Goal: Task Accomplishment & Management: Complete application form

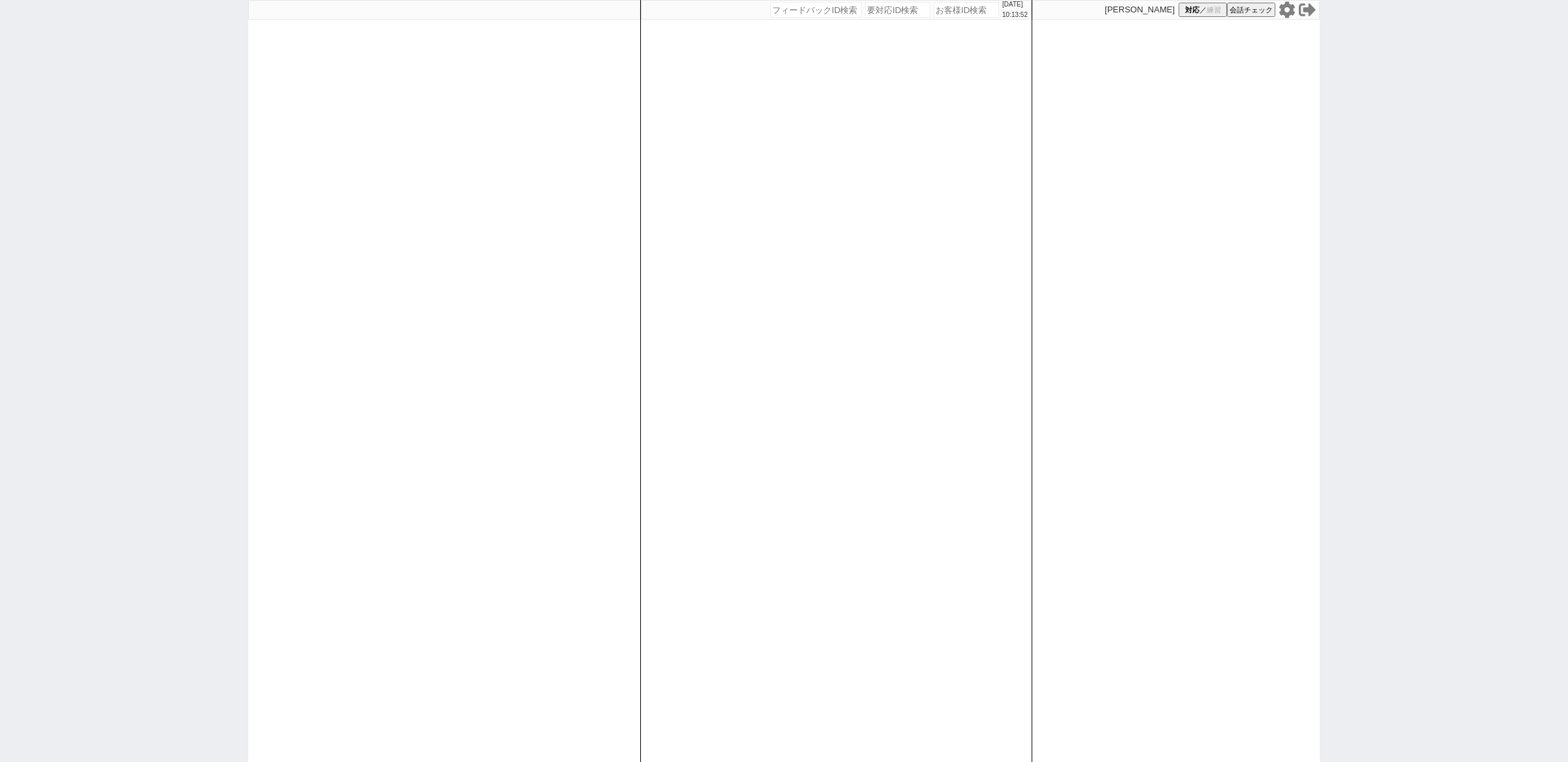
click at [228, 276] on div "2025/10/06 10:13:52 候補物件を追加してしてください 紹介した物件一覧 他社物件を追加する 空室確認ページに追加・削除 紹介した物件一覧 他…" at bounding box center [784, 381] width 1568 height 762
click at [130, 321] on div "2025/10/06 10:14:17 候補物件を追加してしてください 紹介した物件一覧 他社物件を追加する 空室確認ページに追加・削除 紹介した物件一覧 他…" at bounding box center [784, 381] width 1568 height 762
select select "5"
select select "2"
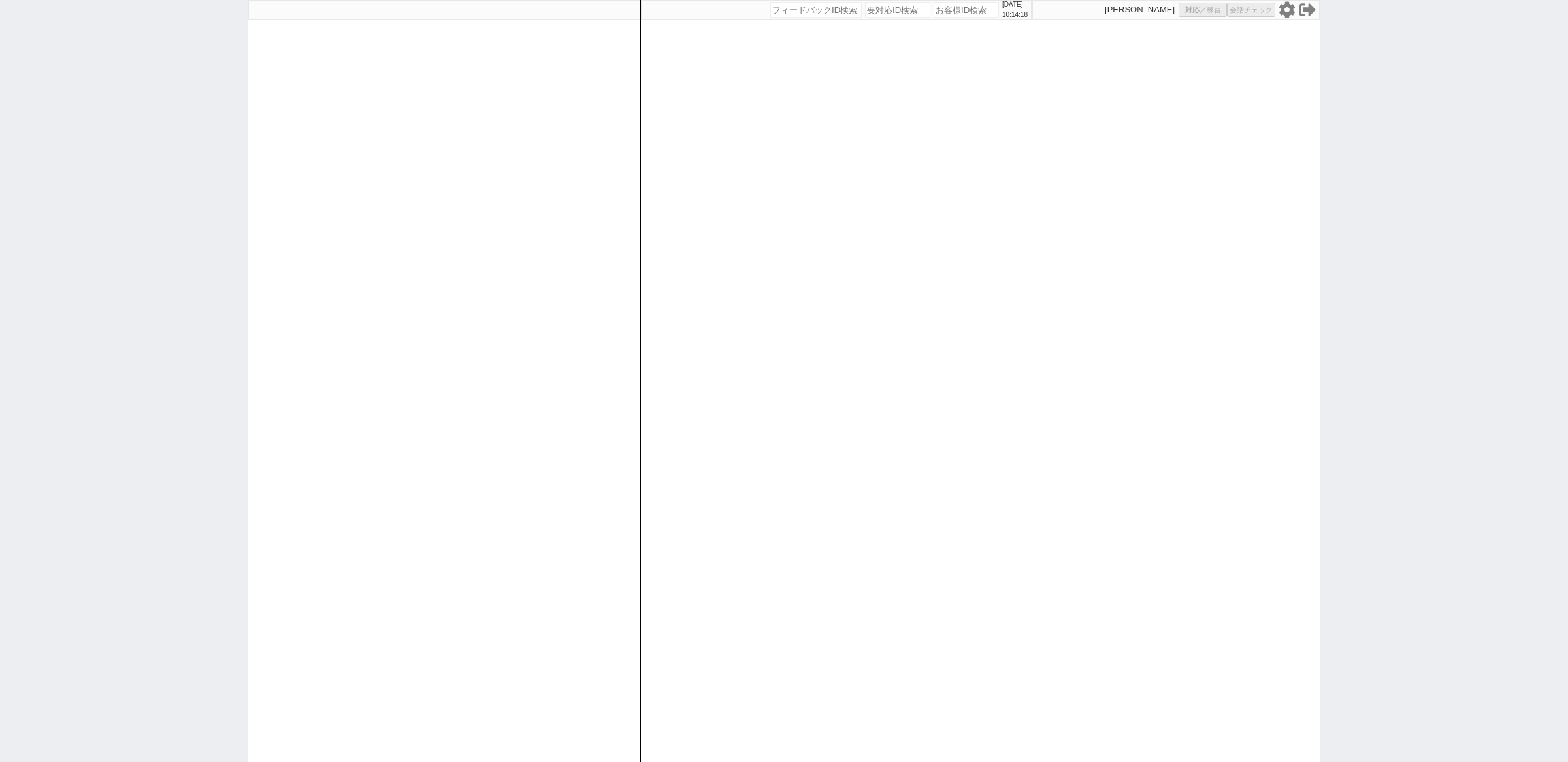
select select
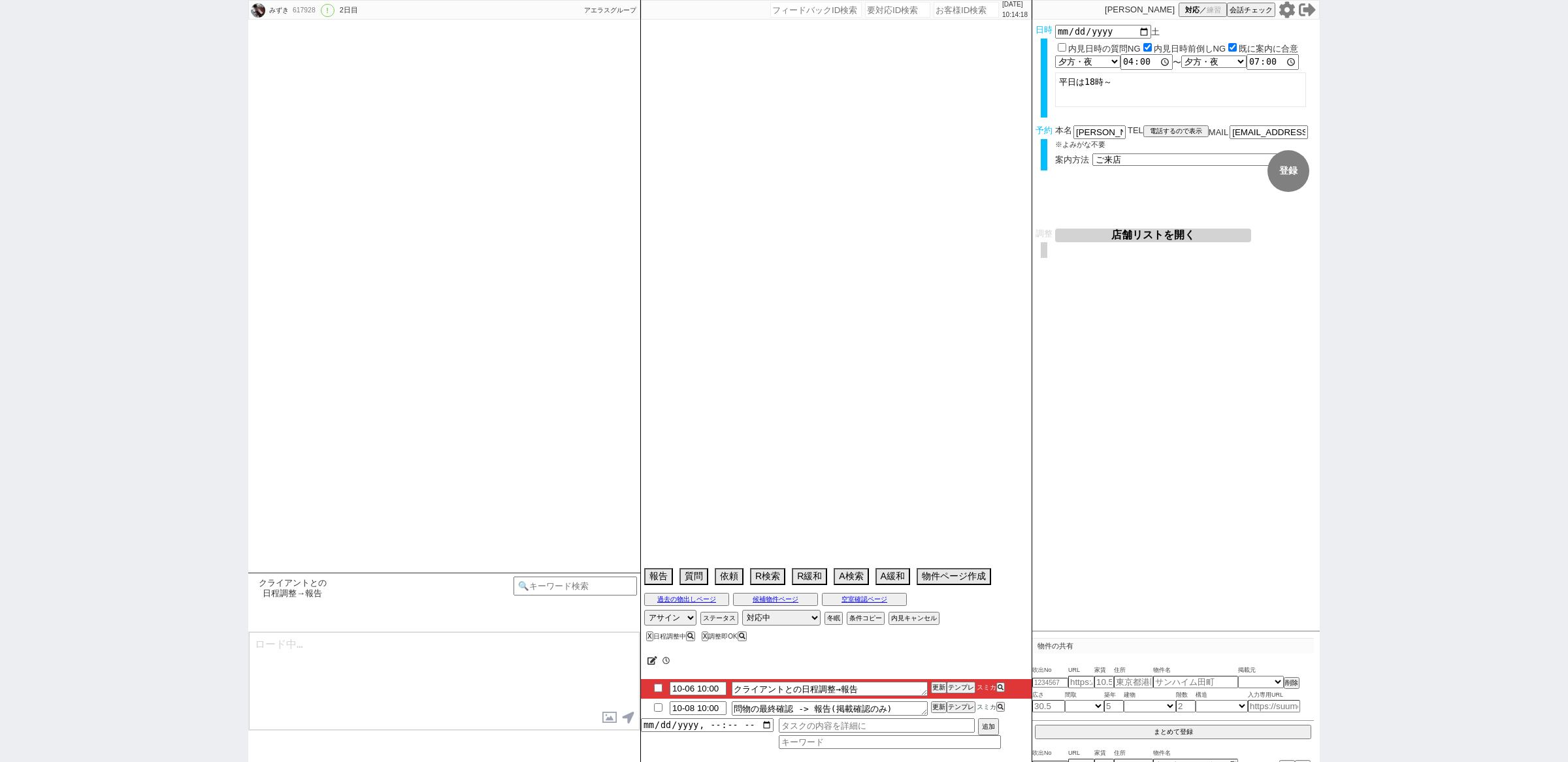
type textarea "2番手申込みしてる→良い物件出たらキャンセルする 他社なし"
select select "2025"
select select "11"
select select "33"
select select "1"
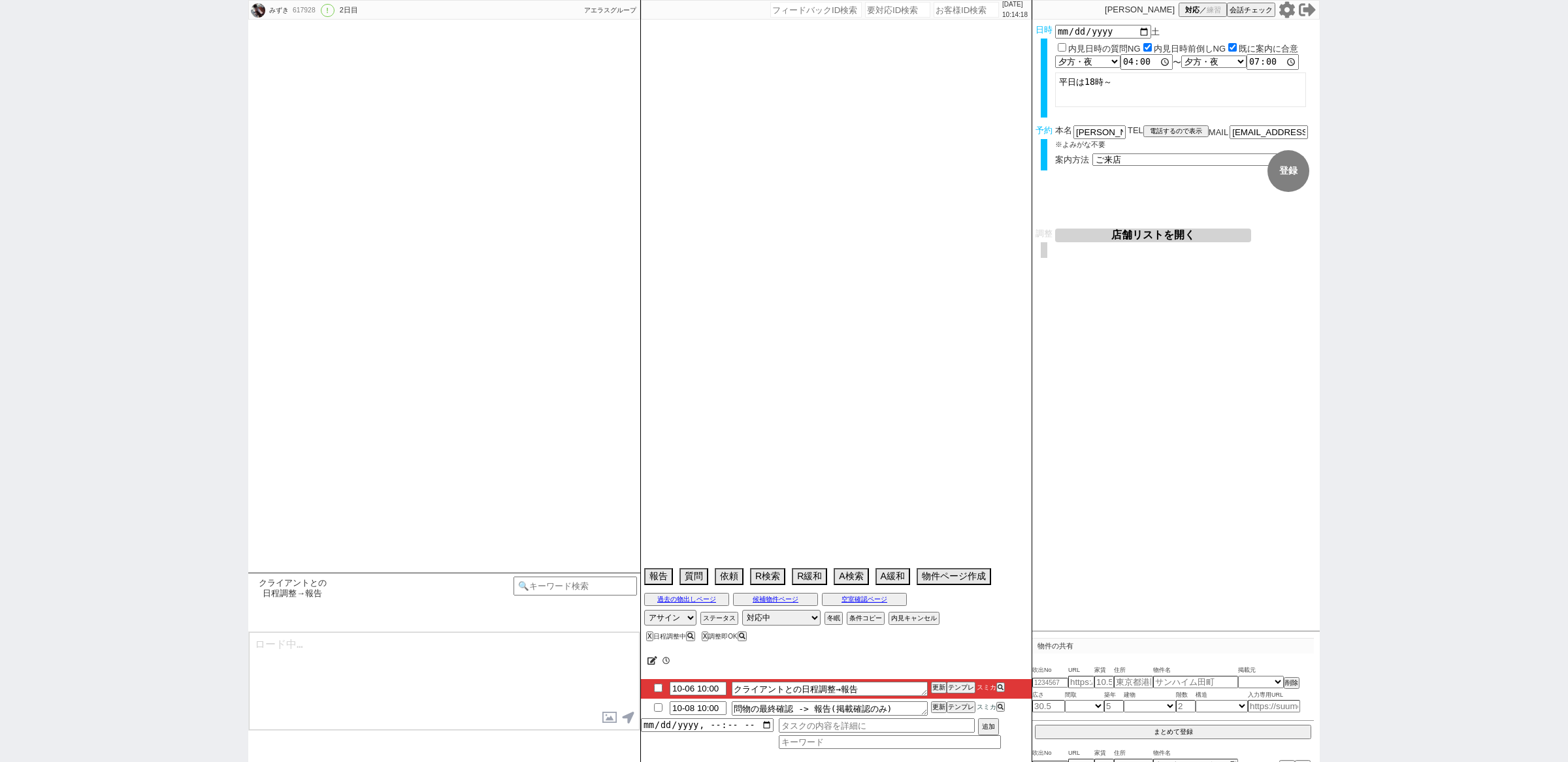
select select "46"
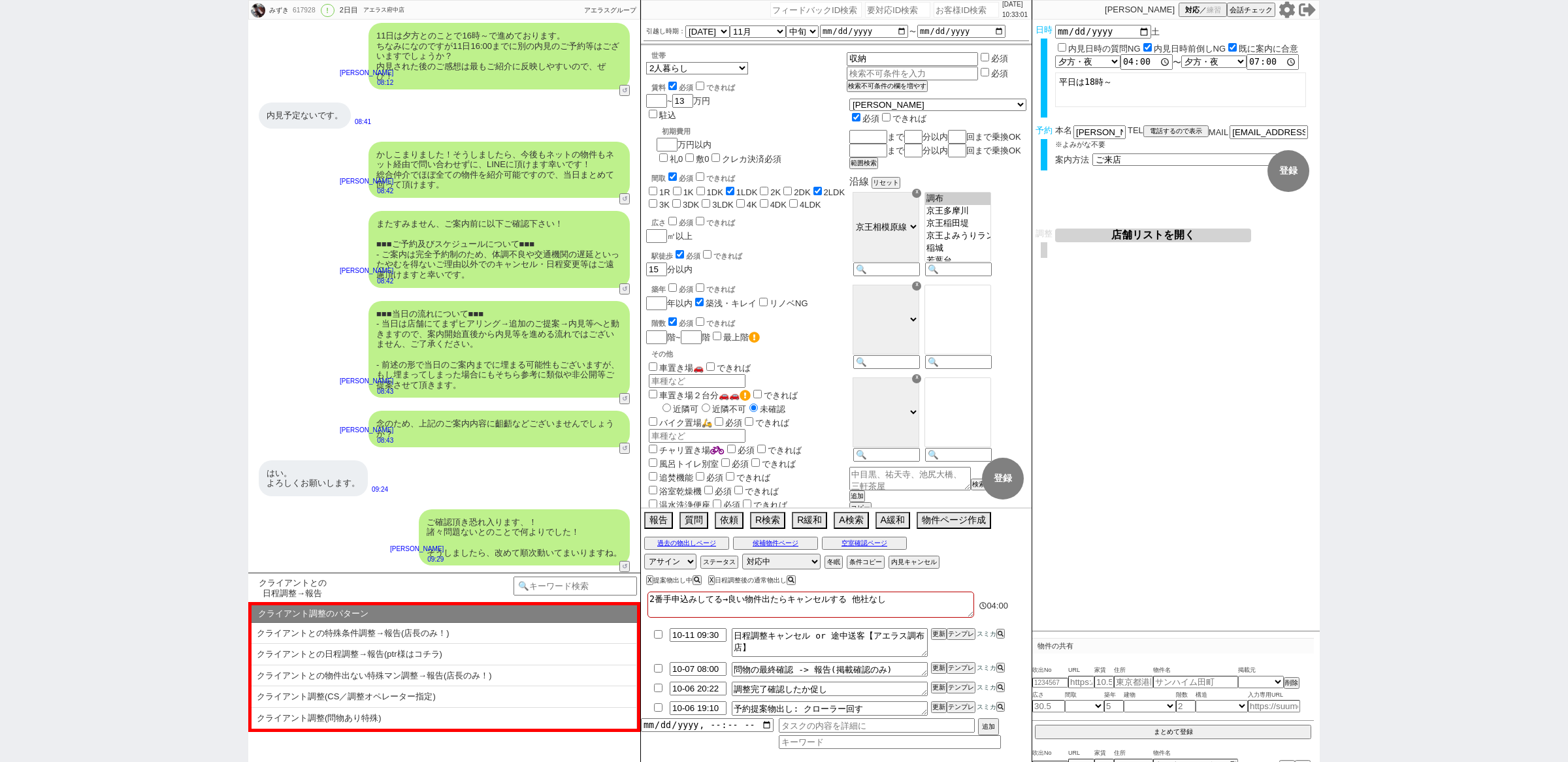
scroll to position [3850, 0]
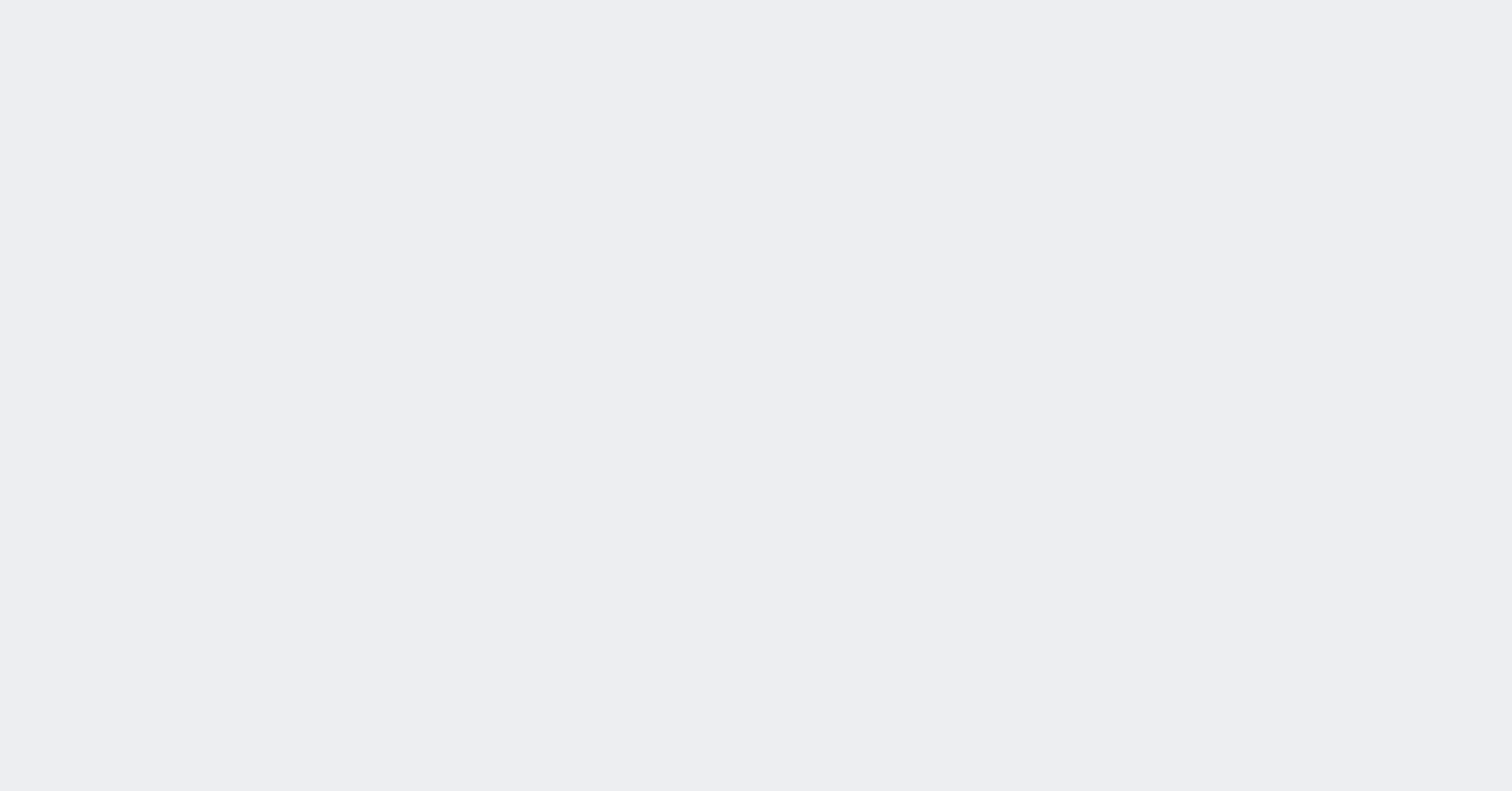
click at [49, 165] on div at bounding box center [756, 396] width 1512 height 791
click at [49, 165] on div "2025/10/06 10:39:35 候補物件を追加してしてください 紹介した物件一覧 他社物件を追加する 空室確認ページに追加・削除 紹介した物件一覧 他…" at bounding box center [756, 396] width 1512 height 791
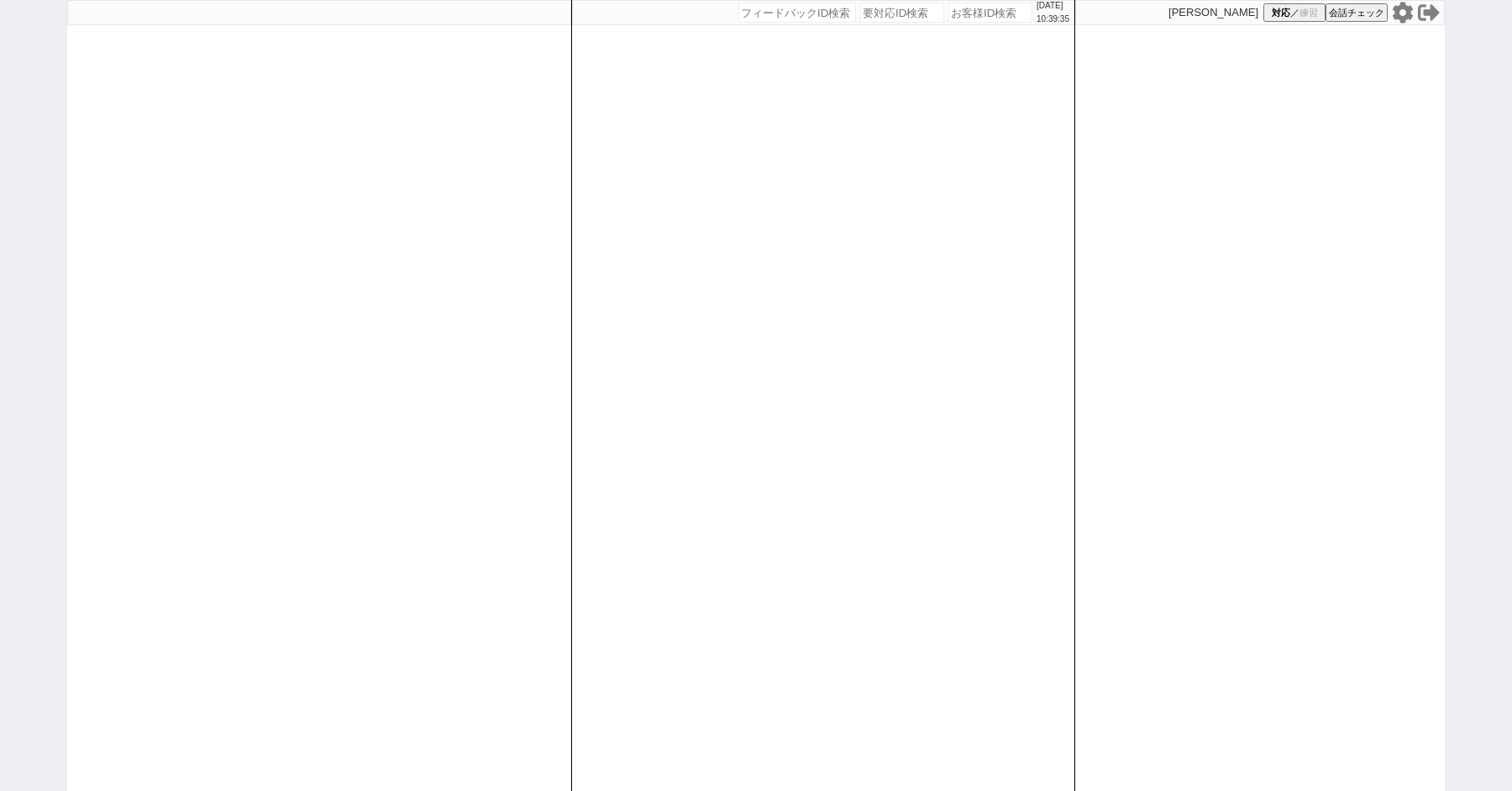
click at [49, 165] on div "2025/10/06 10:39:35 候補物件を追加してしてください 紹介した物件一覧 他社物件を追加する 空室確認ページに追加・削除 紹介した物件一覧 他…" at bounding box center [756, 396] width 1512 height 791
paste input "617804"
type input "617804"
select select "5"
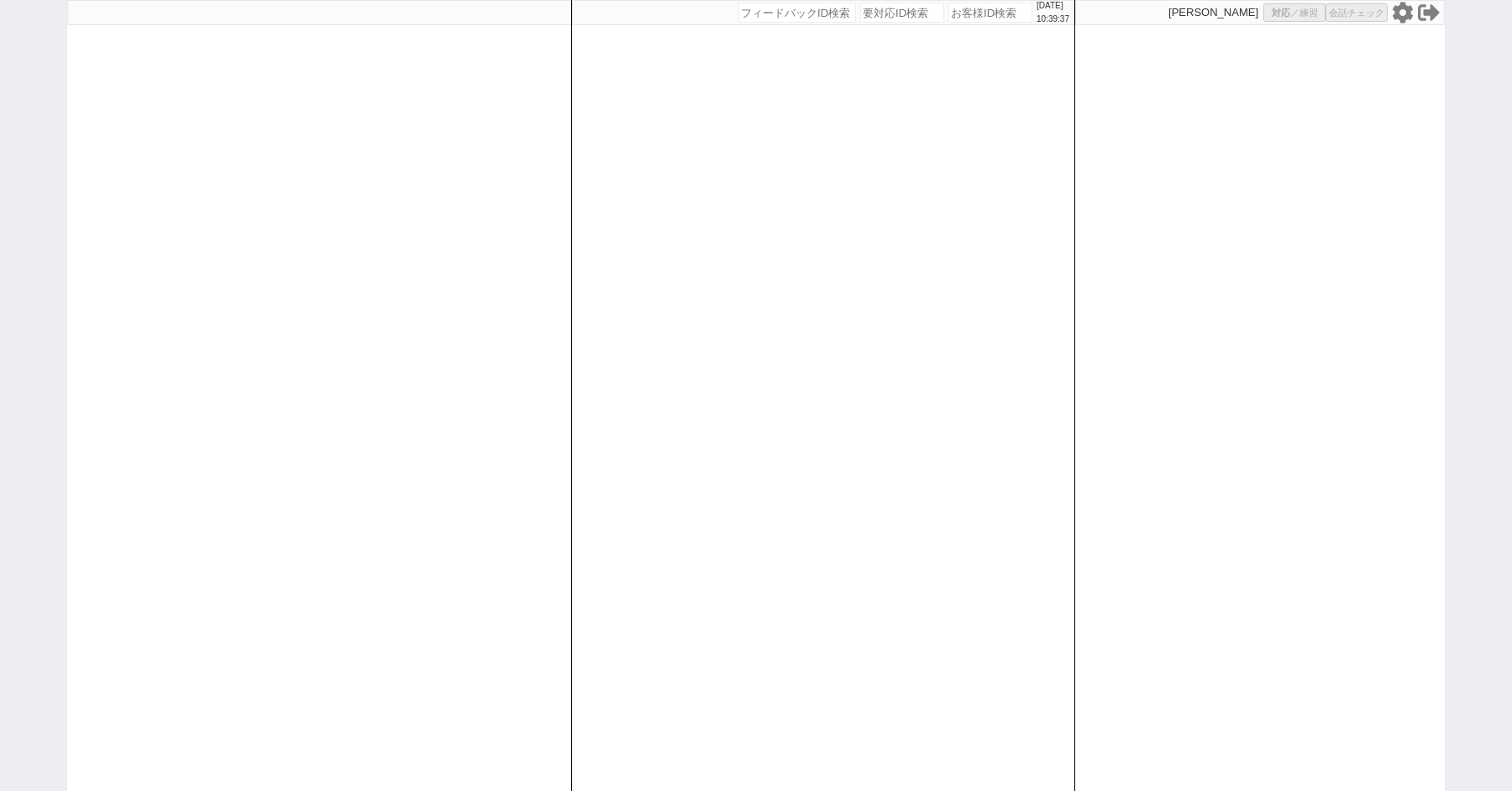
select select "2"
select select "8"
select select
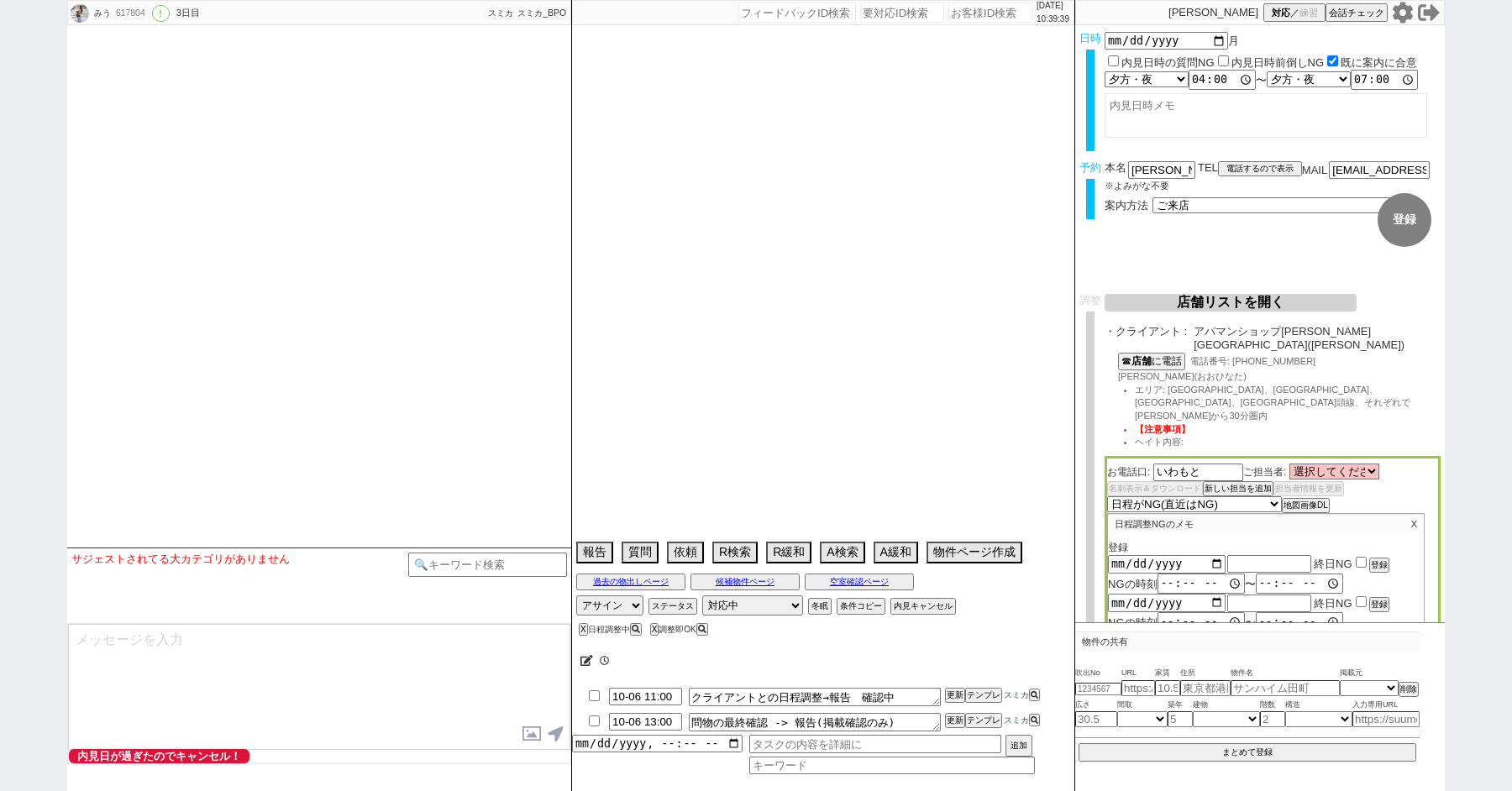
type textarea "他社なし"
select select "13"
select select "0"
select select "53"
select select "47"
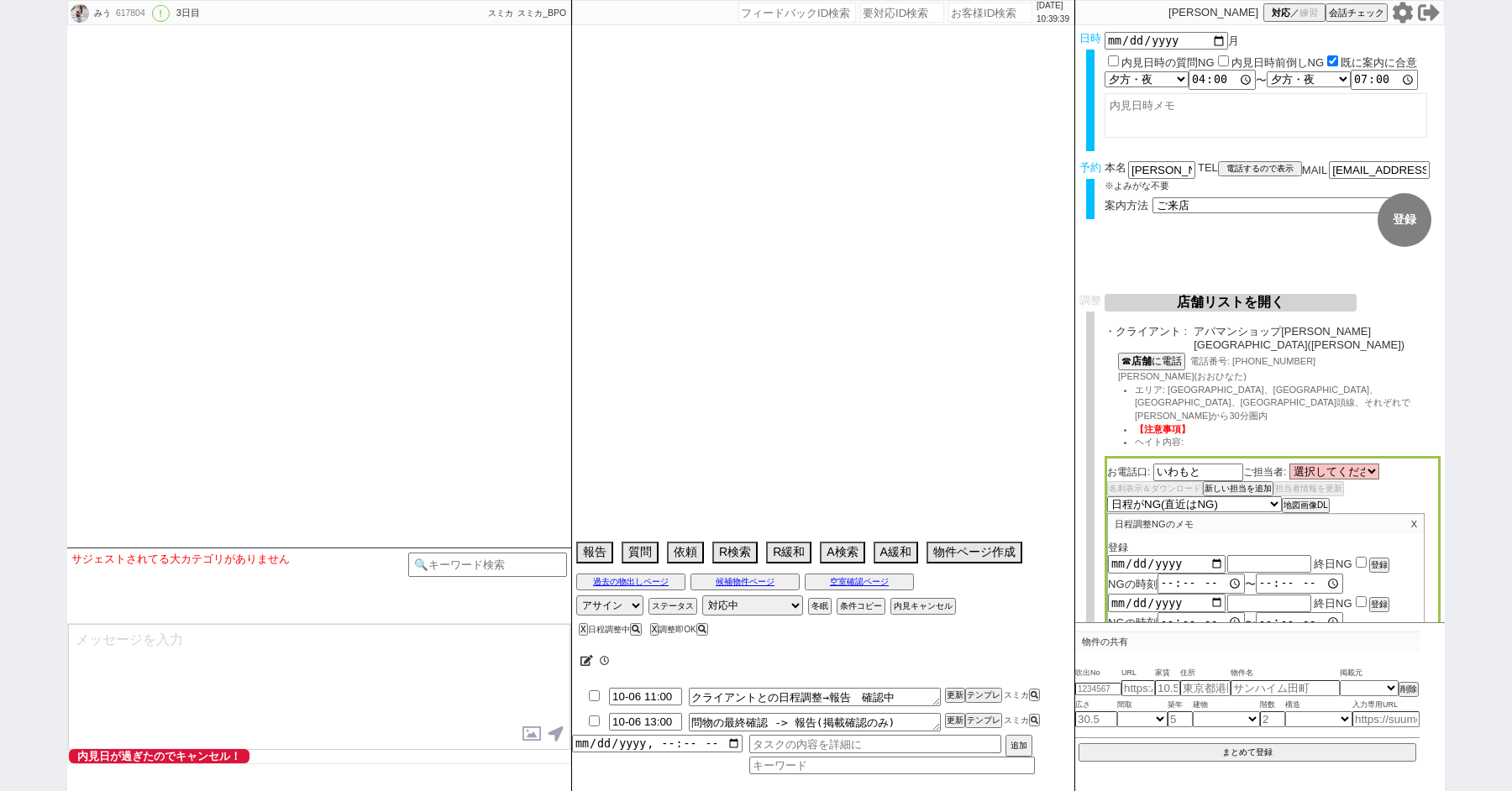
select select "1207"
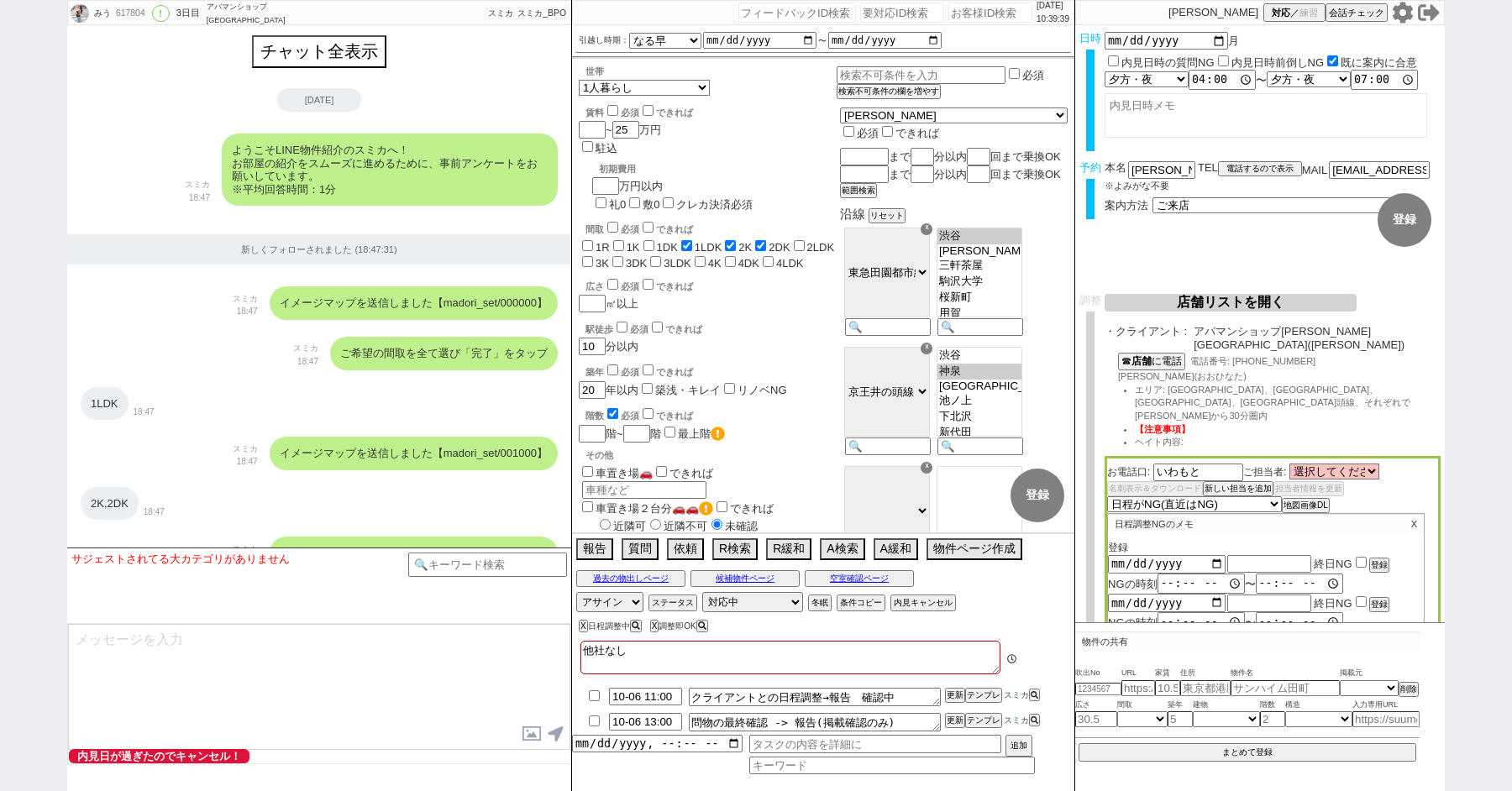
scroll to position [4692, 0]
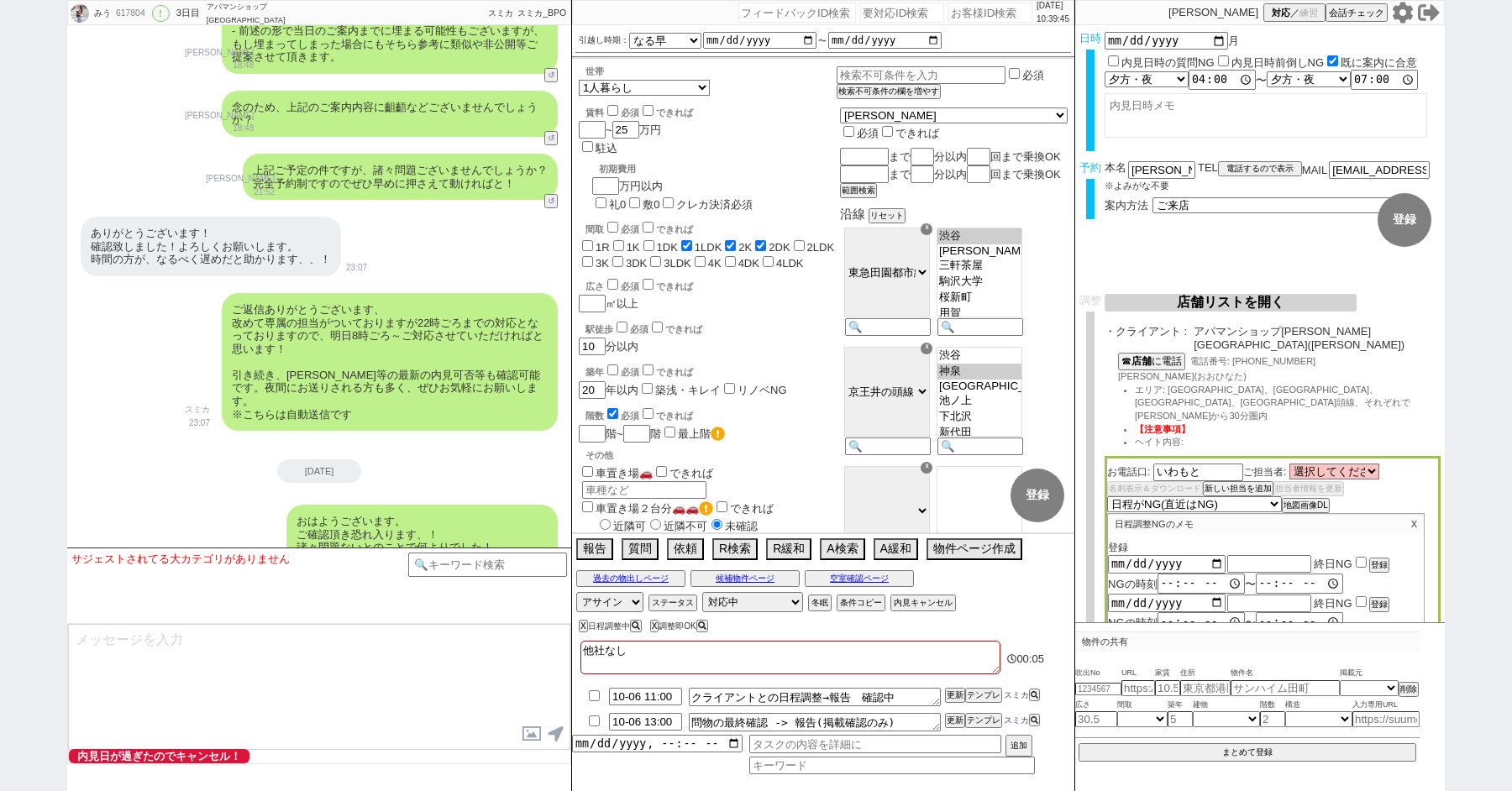
click at [1197, 300] on button "店舗リストを開く" at bounding box center [1230, 303] width 252 height 17
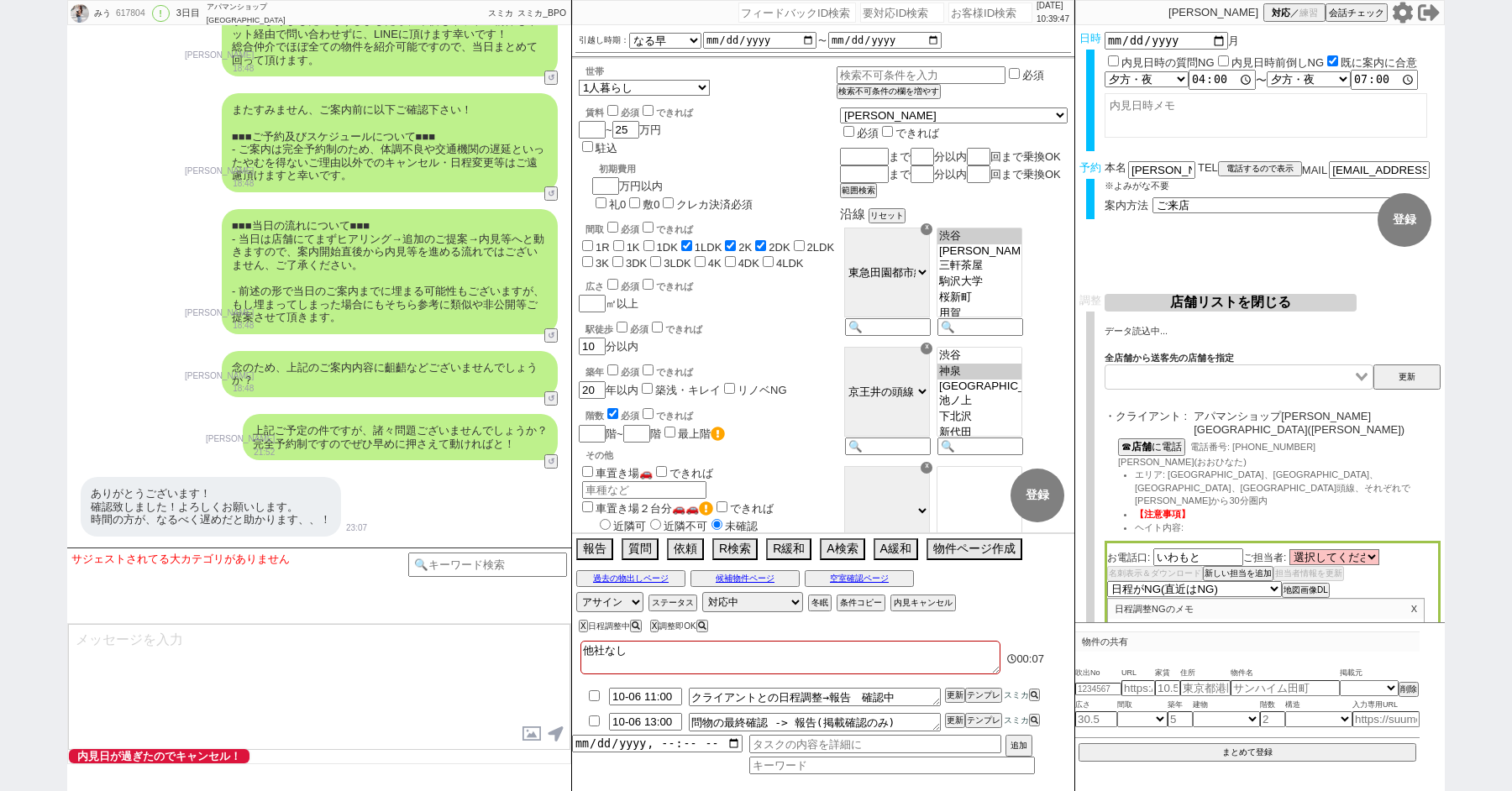
scroll to position [4154, 0]
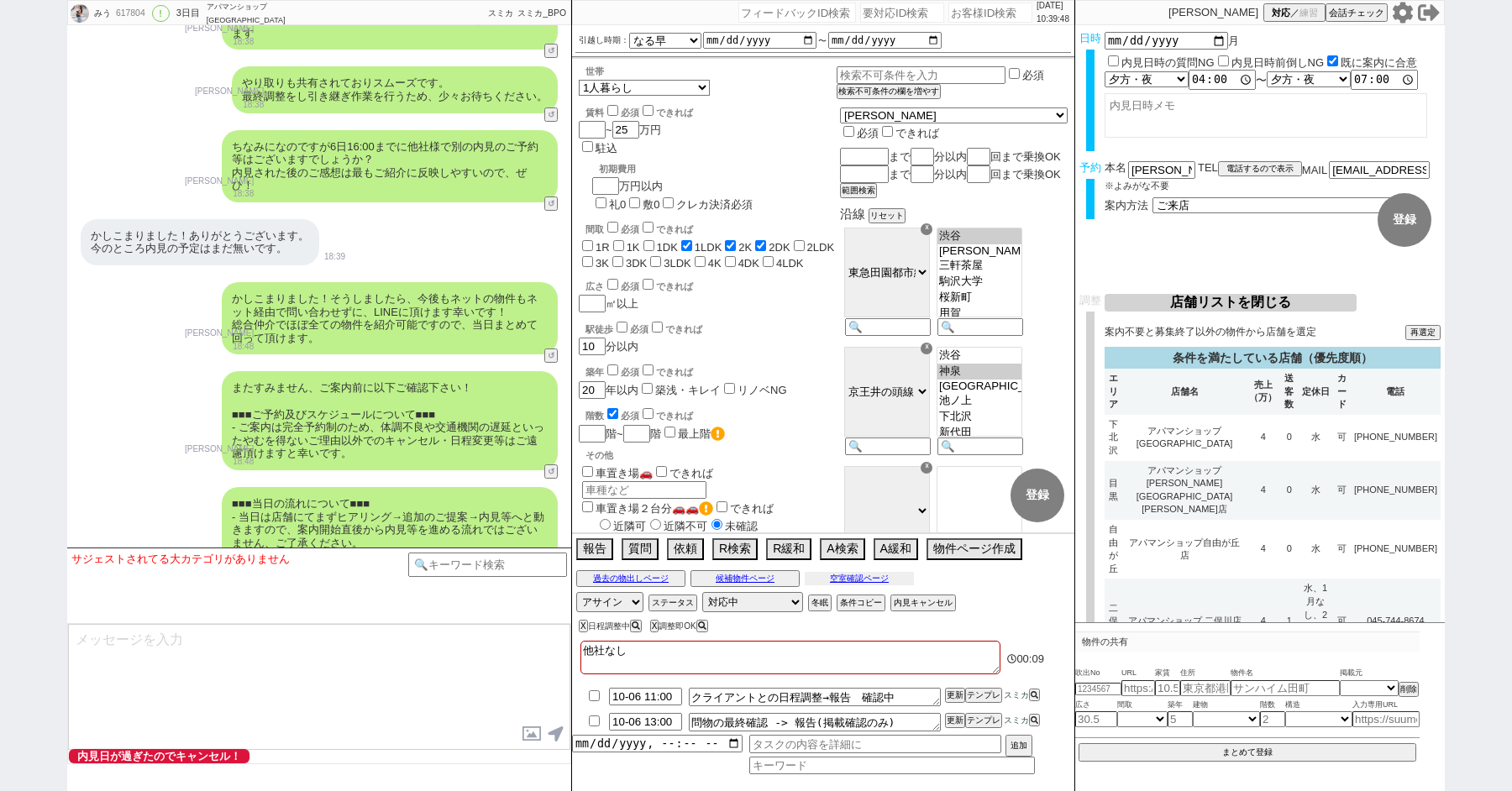
click at [855, 579] on button "空室確認ページ" at bounding box center [859, 579] width 109 height 14
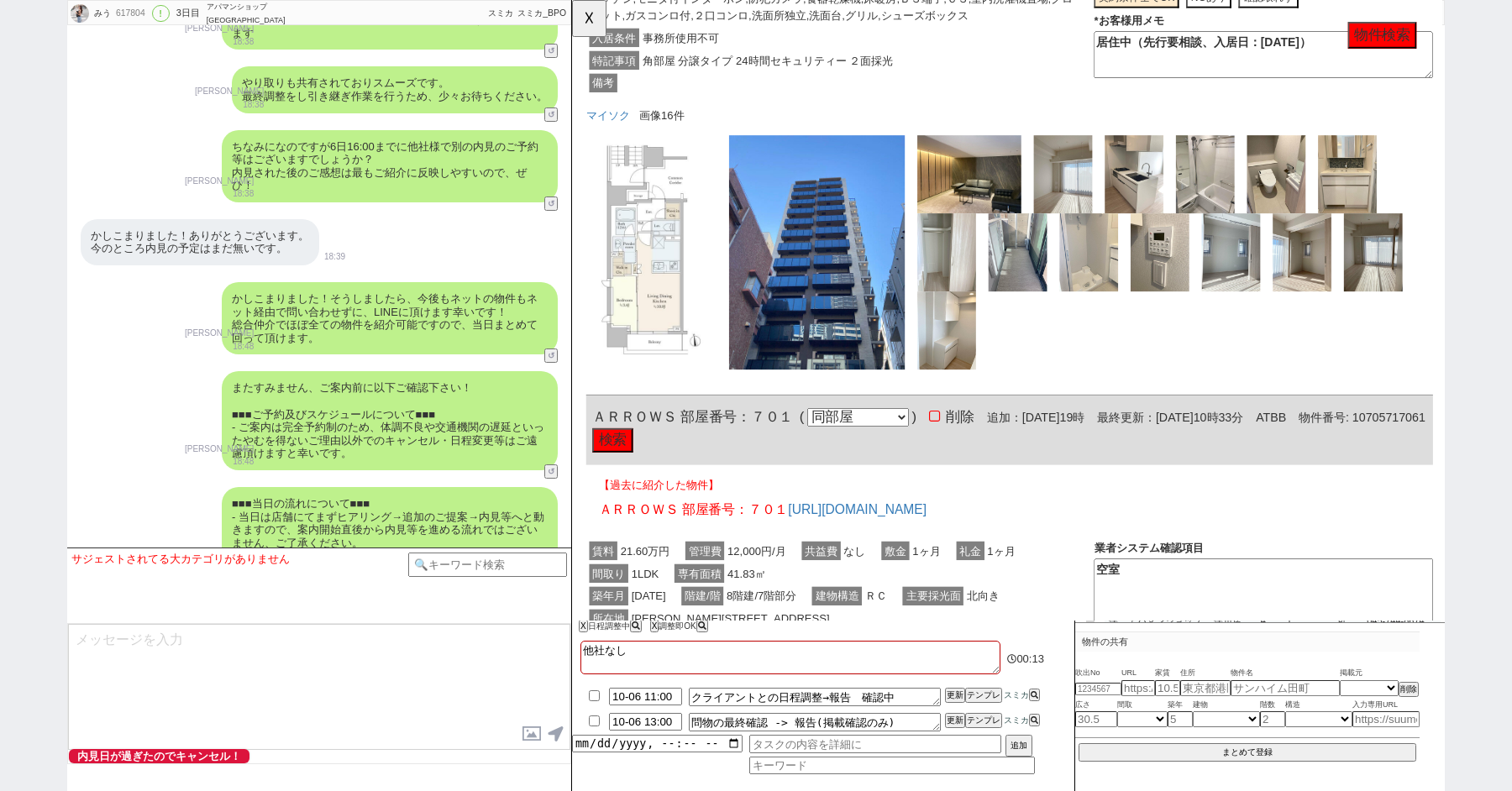
scroll to position [1451, 0]
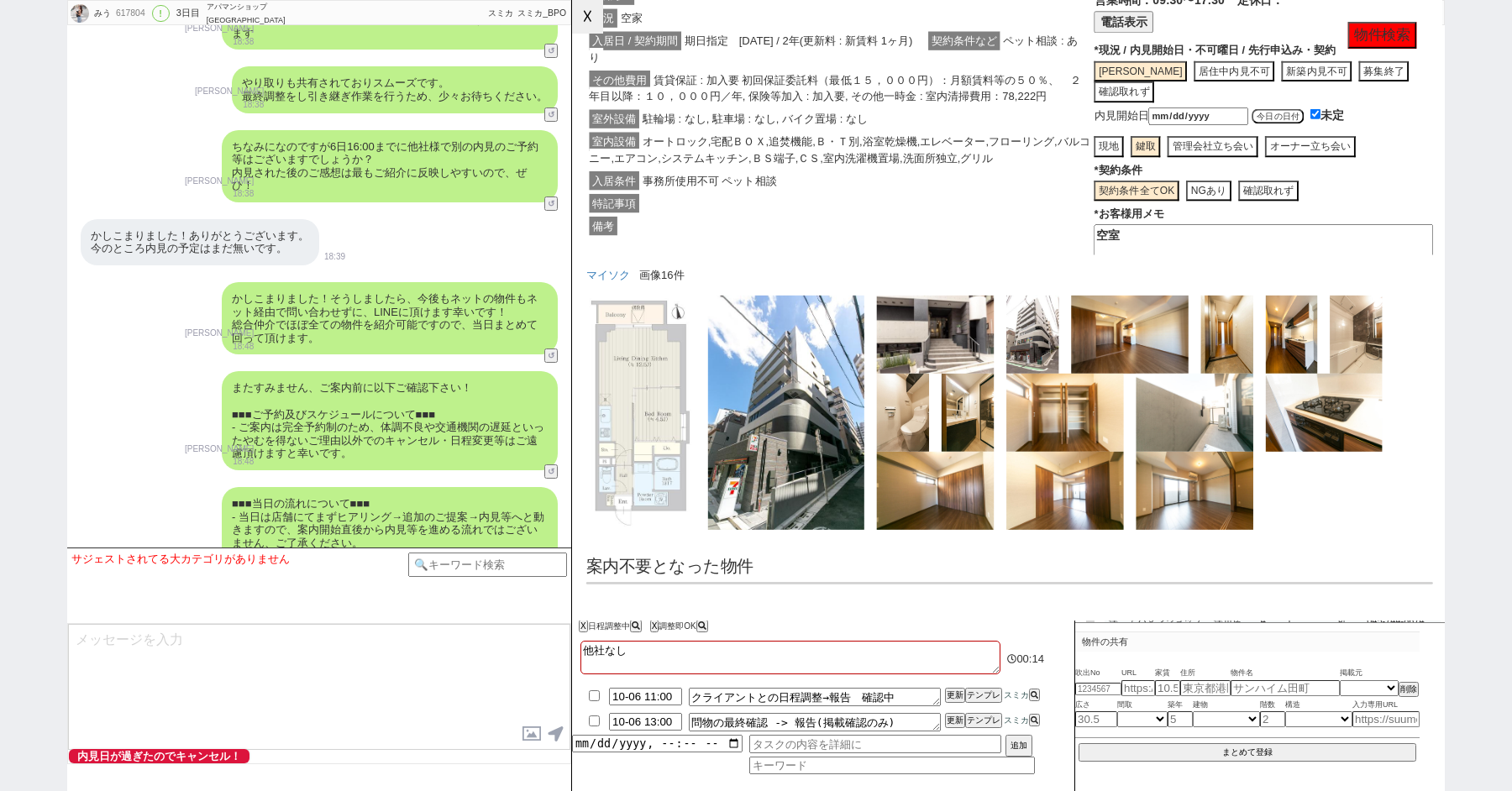
click at [581, 20] on button "☓" at bounding box center [588, 16] width 31 height 34
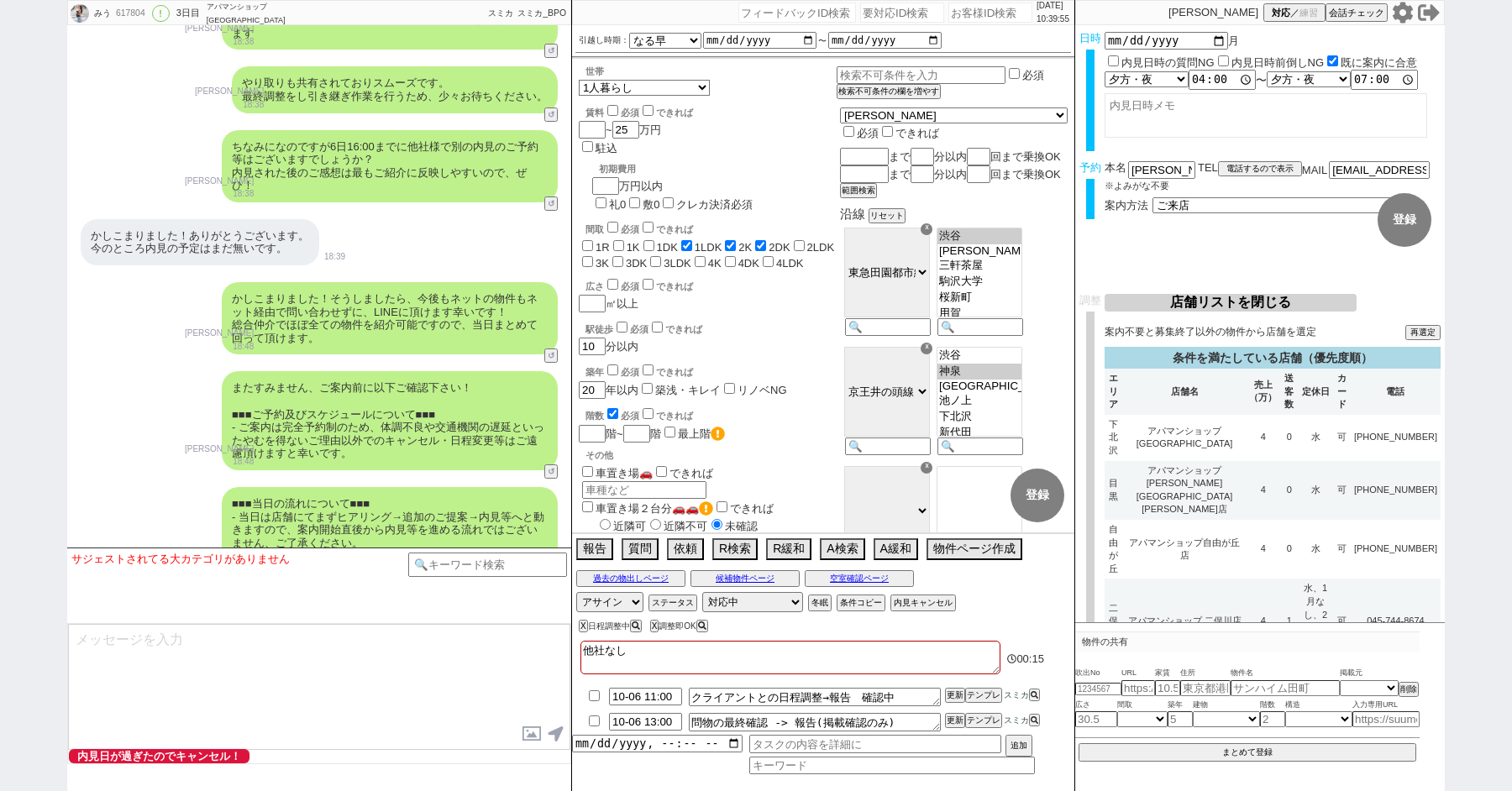
click at [1210, 294] on button "店舗リストを閉じる" at bounding box center [1230, 303] width 252 height 17
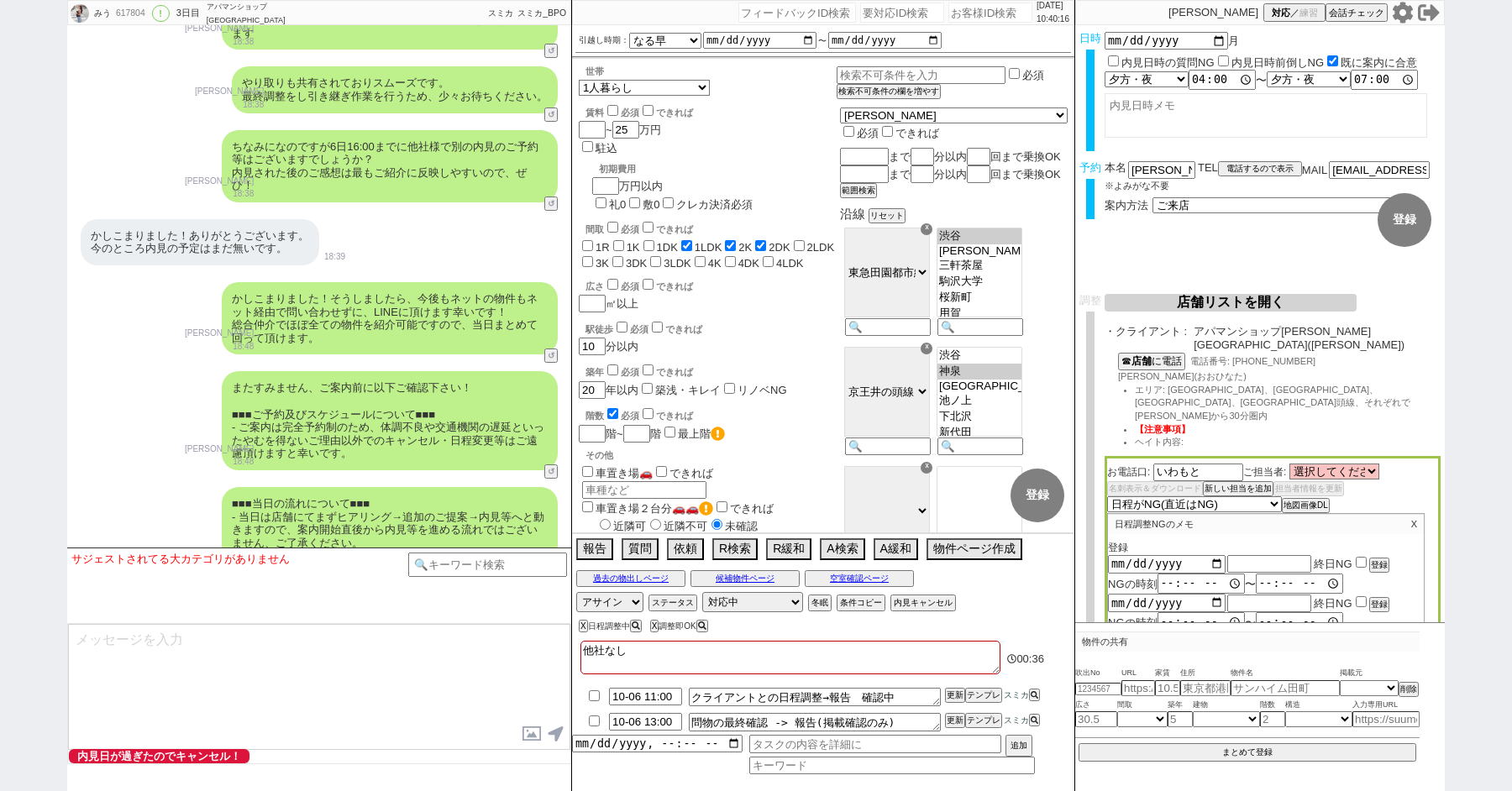
click at [1193, 306] on button "店舗リストを開く" at bounding box center [1230, 303] width 252 height 17
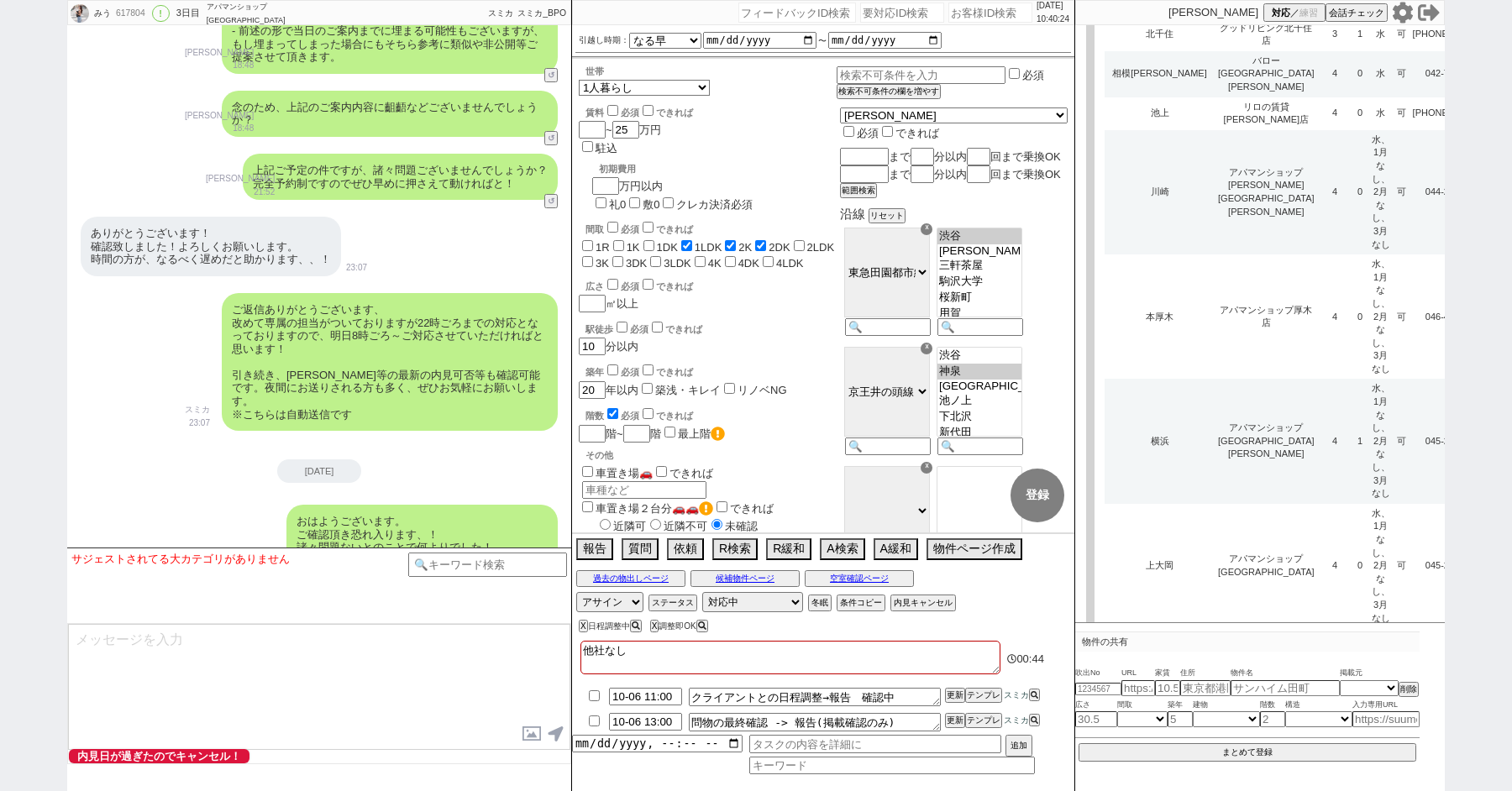
scroll to position [1632, 0]
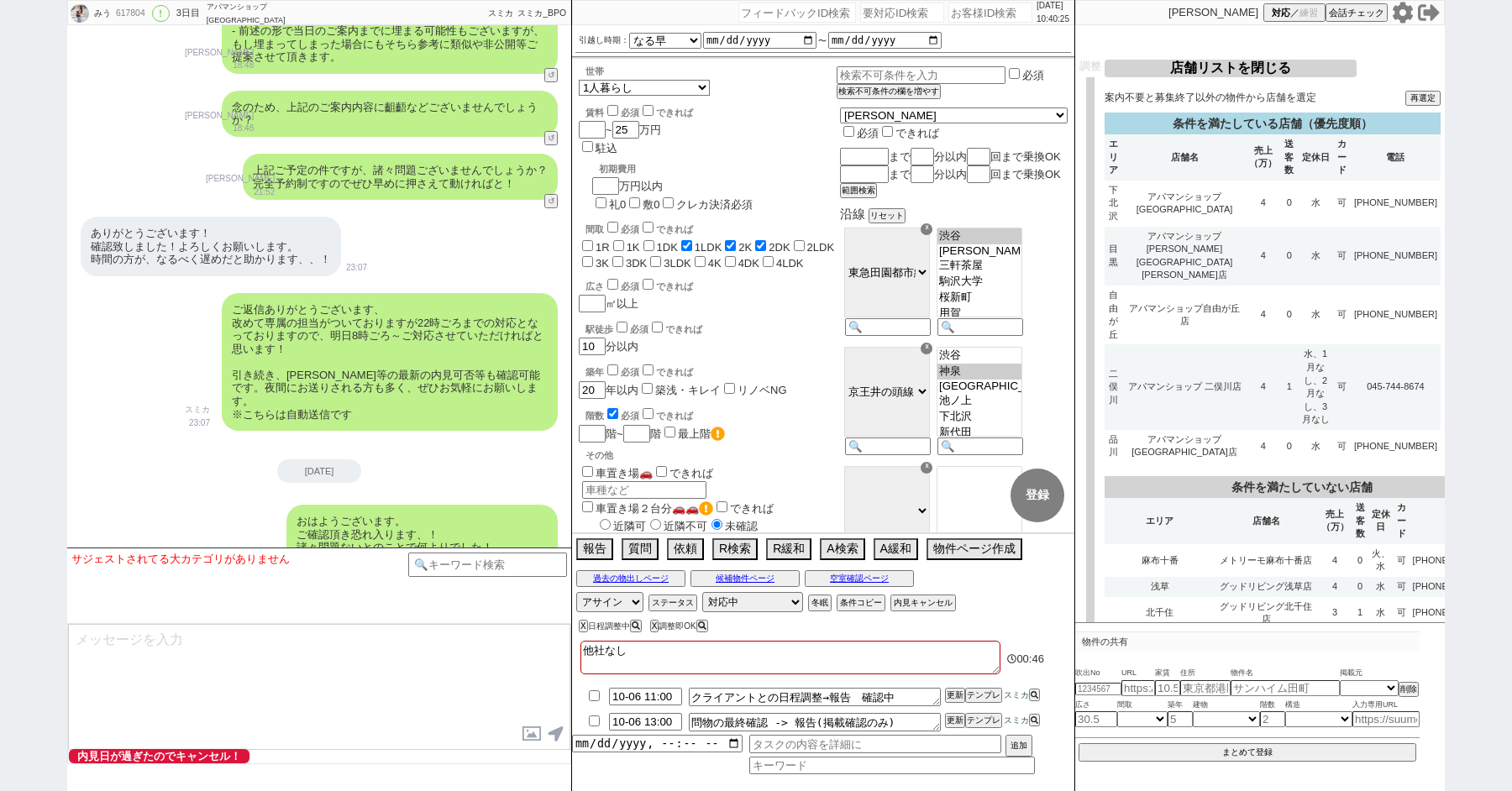
select select
select select "8"
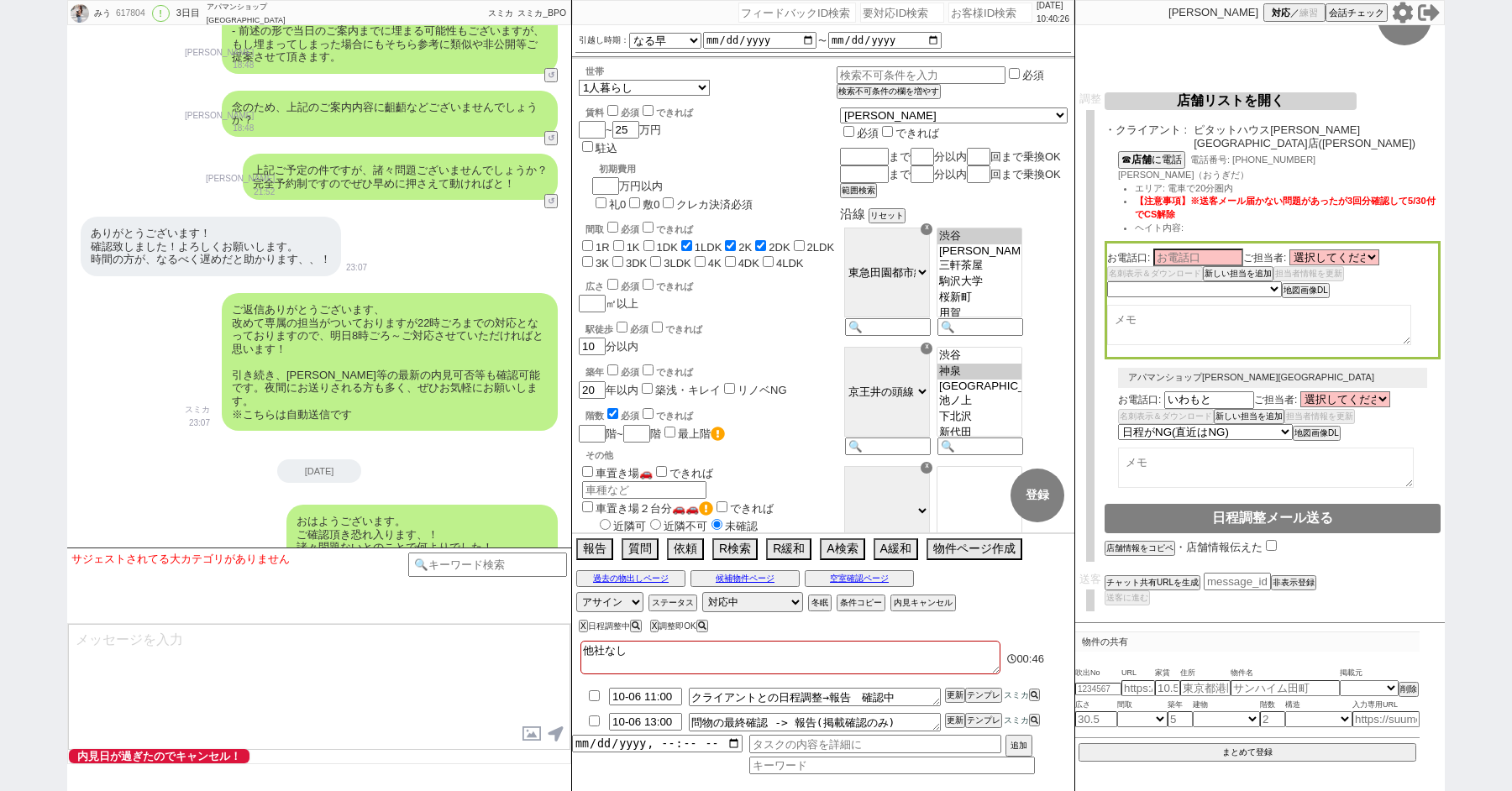
scroll to position [0, 0]
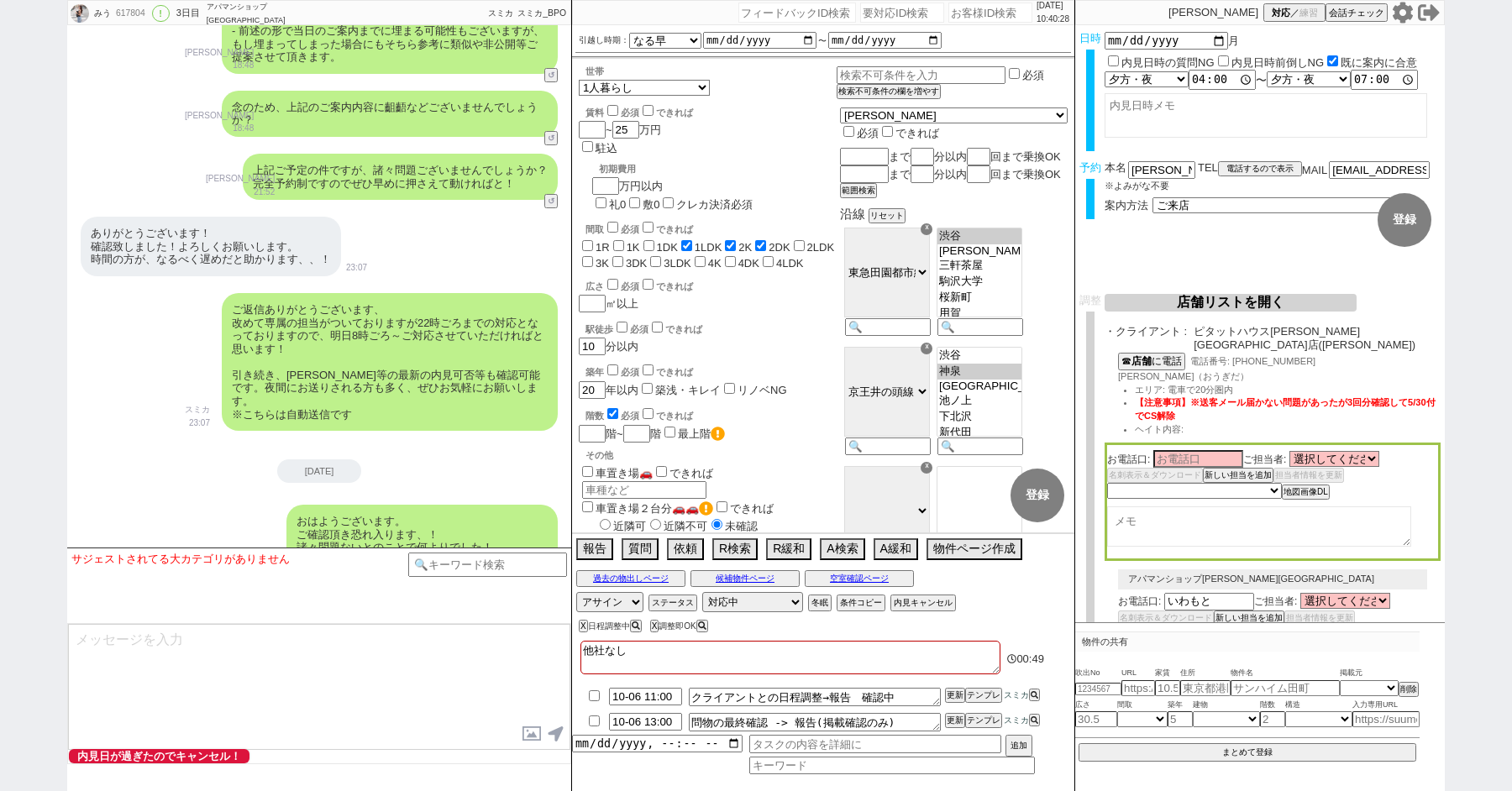
click at [824, 319] on div "駅徒歩 必須 できれば" at bounding box center [711, 327] width 252 height 16
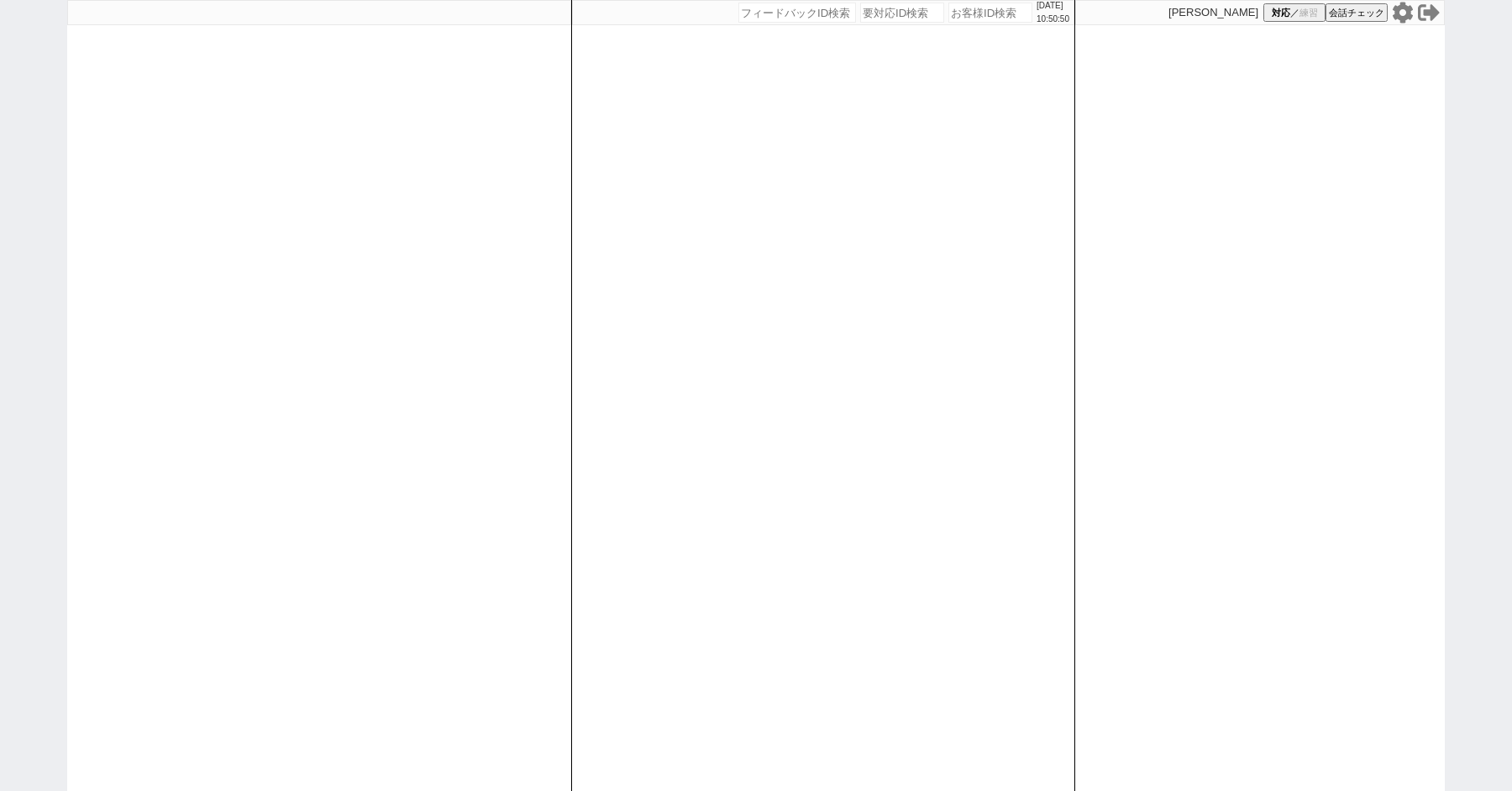
click at [51, 121] on div "2025/10/06 10:50:50 候補物件を追加してしてください 紹介した物件一覧 他社物件を追加する 空室確認ページに追加・削除 紹介した物件一覧 他…" at bounding box center [756, 396] width 1512 height 791
click at [51, 121] on div "2025/10/06 10:50:51 候補物件を追加してしてください 紹介した物件一覧 他社物件を追加する 空室確認ページに追加・削除 紹介した物件一覧 他…" at bounding box center [756, 396] width 1512 height 791
paste input "617804"
type input "617804"
select select "5"
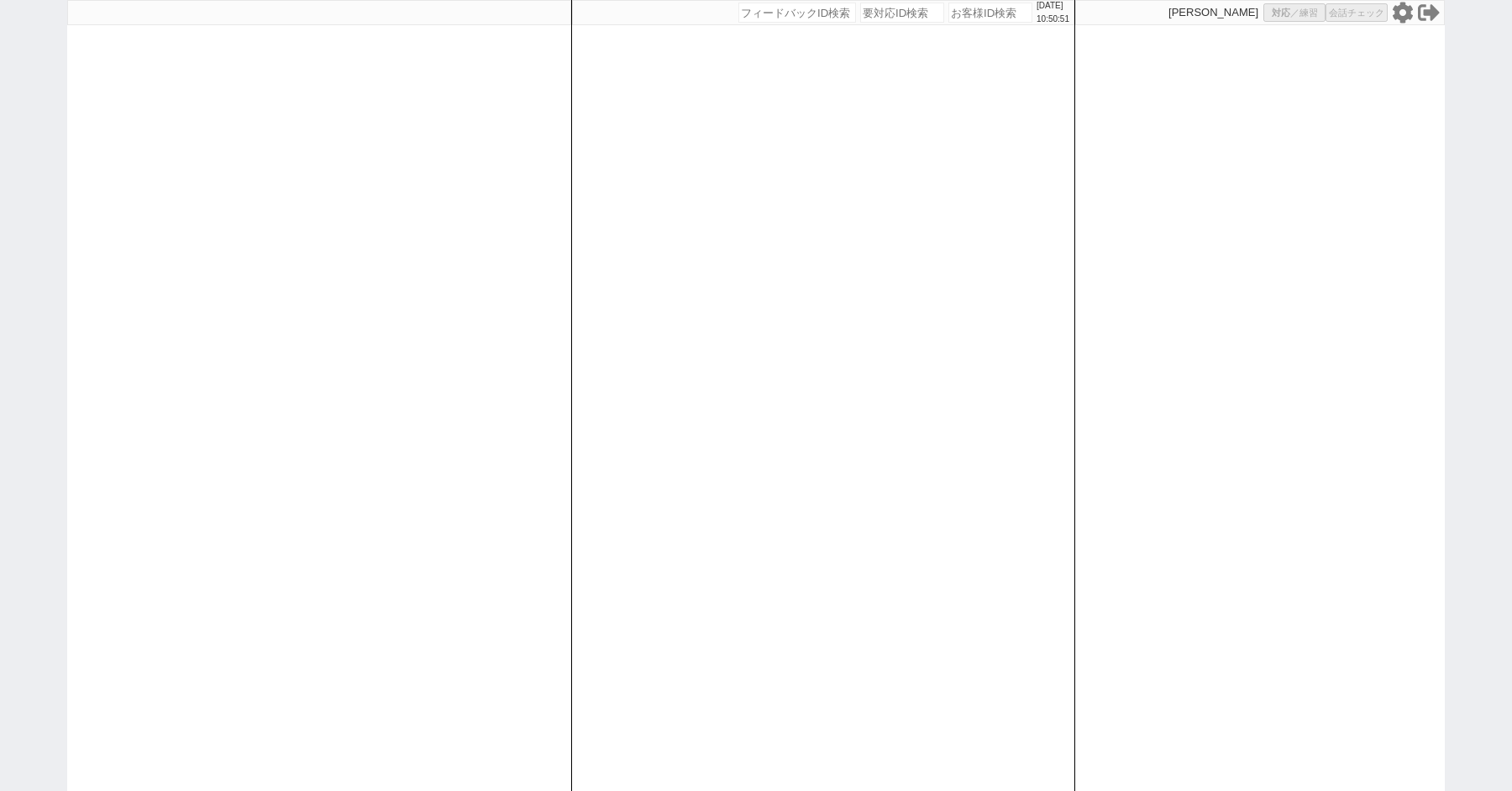
select select "5"
select select "2"
select select "8"
select select
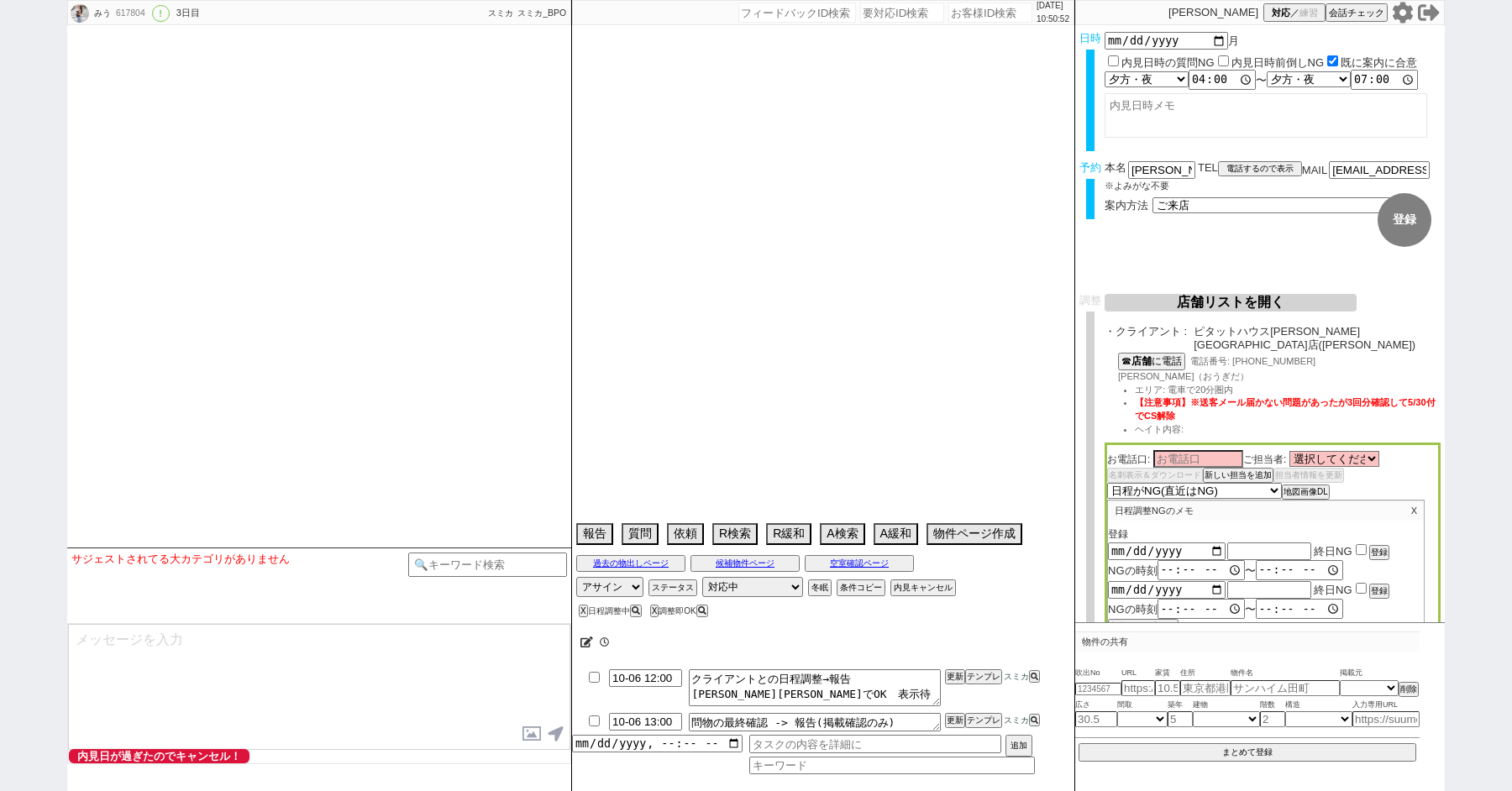
type textarea "他社なし"
select select "13"
select select "0"
select select "53"
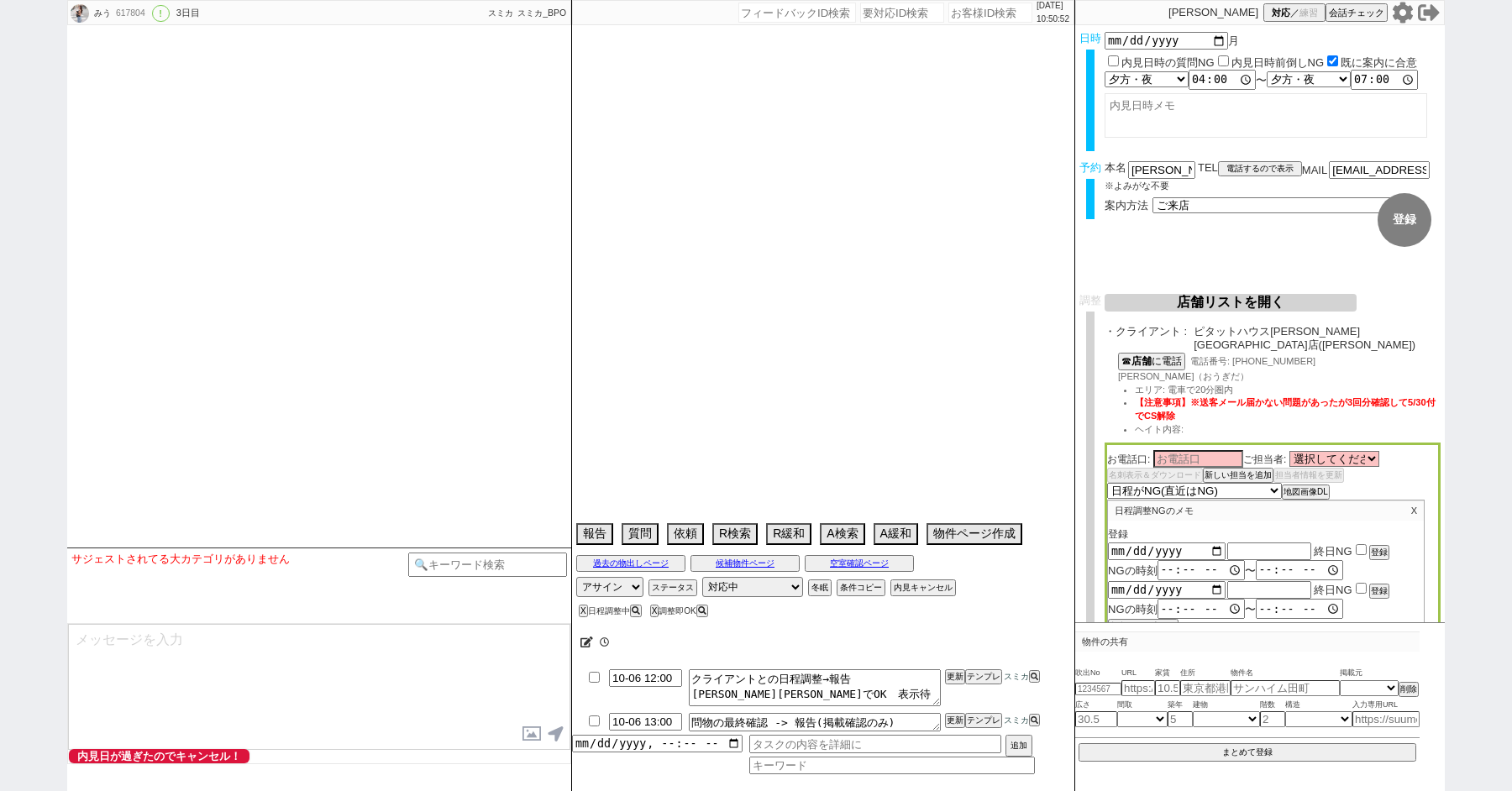
select select "47"
select select "1207"
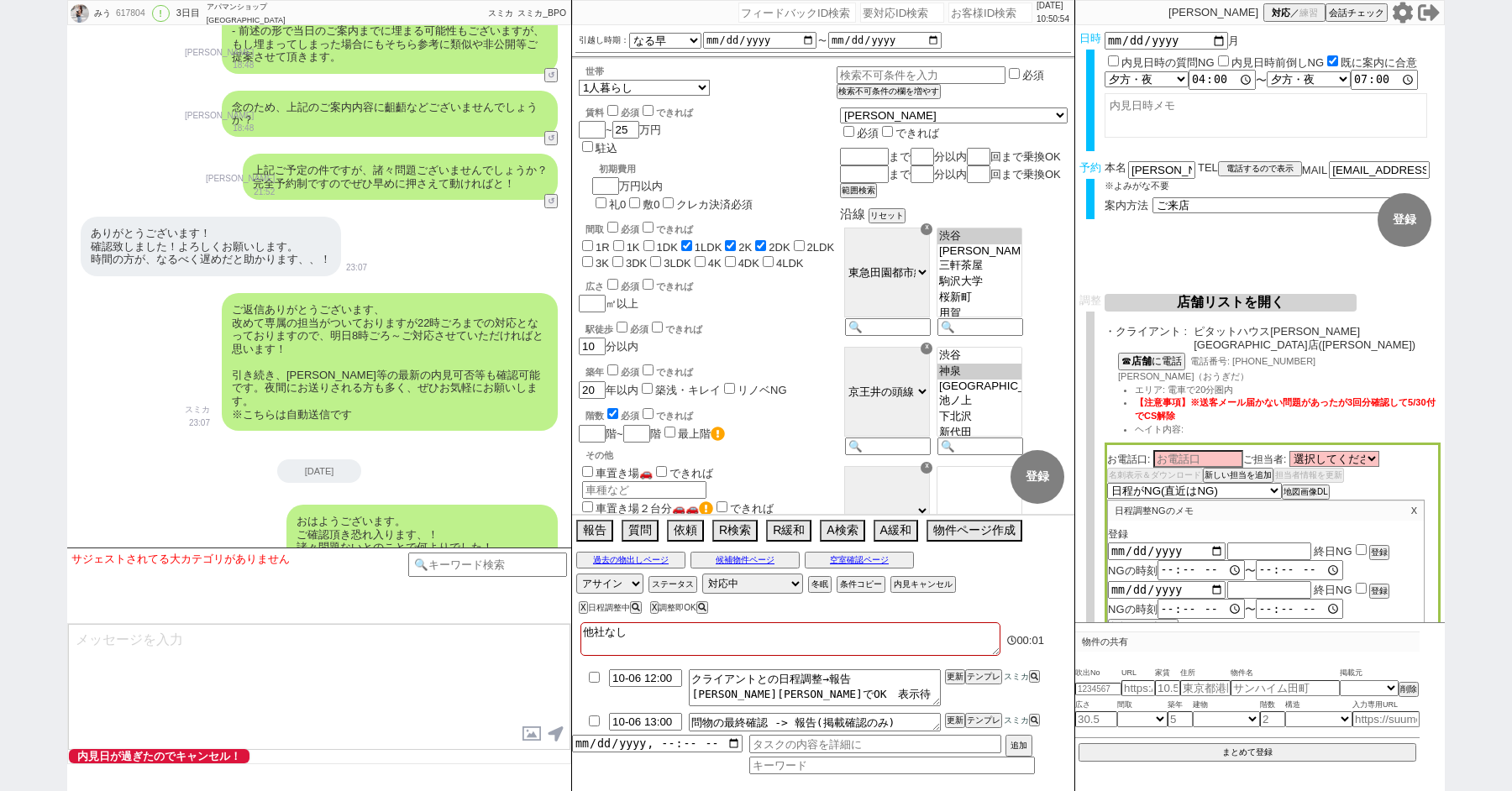
click at [1245, 305] on button "店舗リストを開く" at bounding box center [1230, 303] width 252 height 17
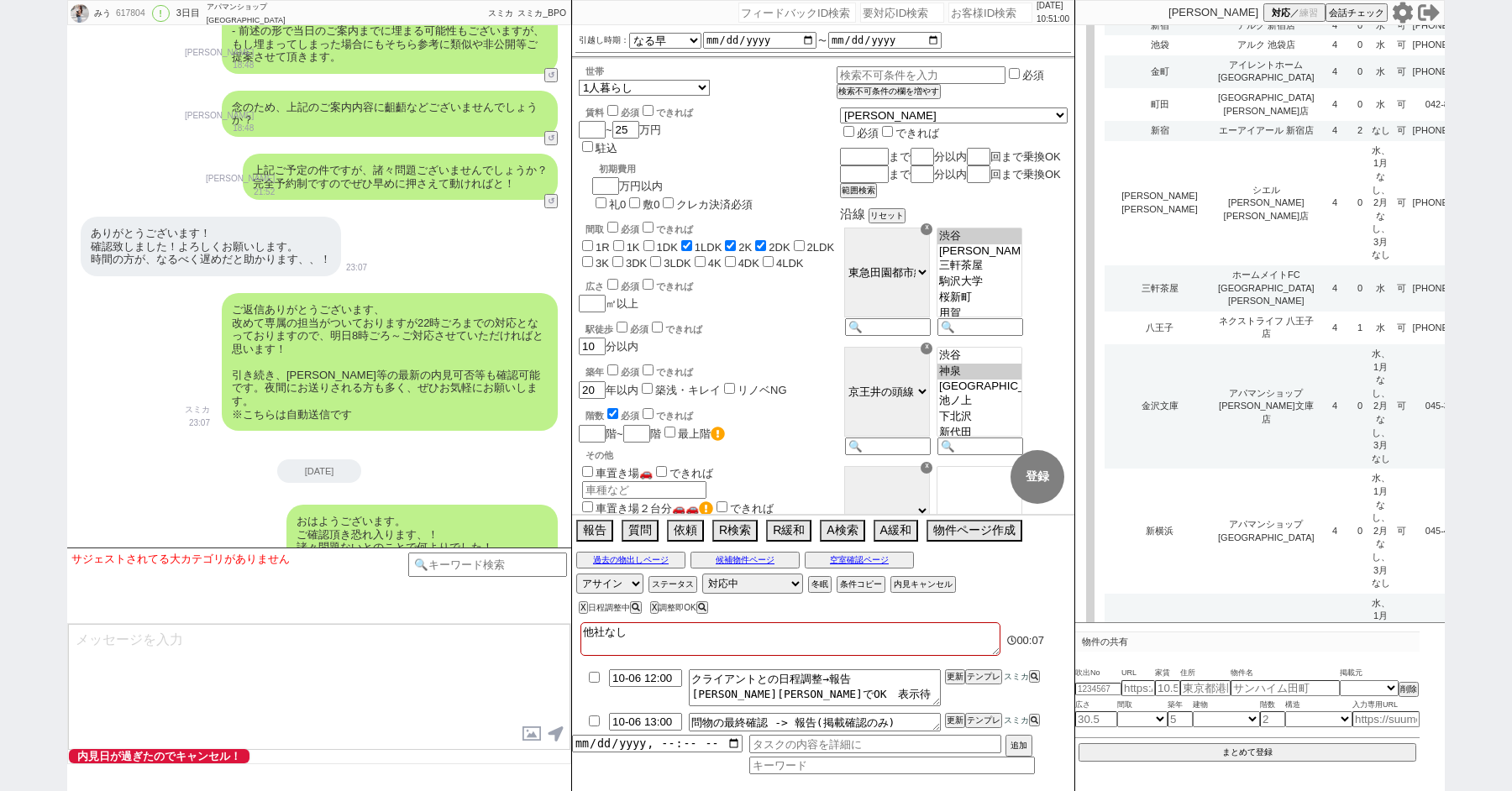
scroll to position [5295, 0]
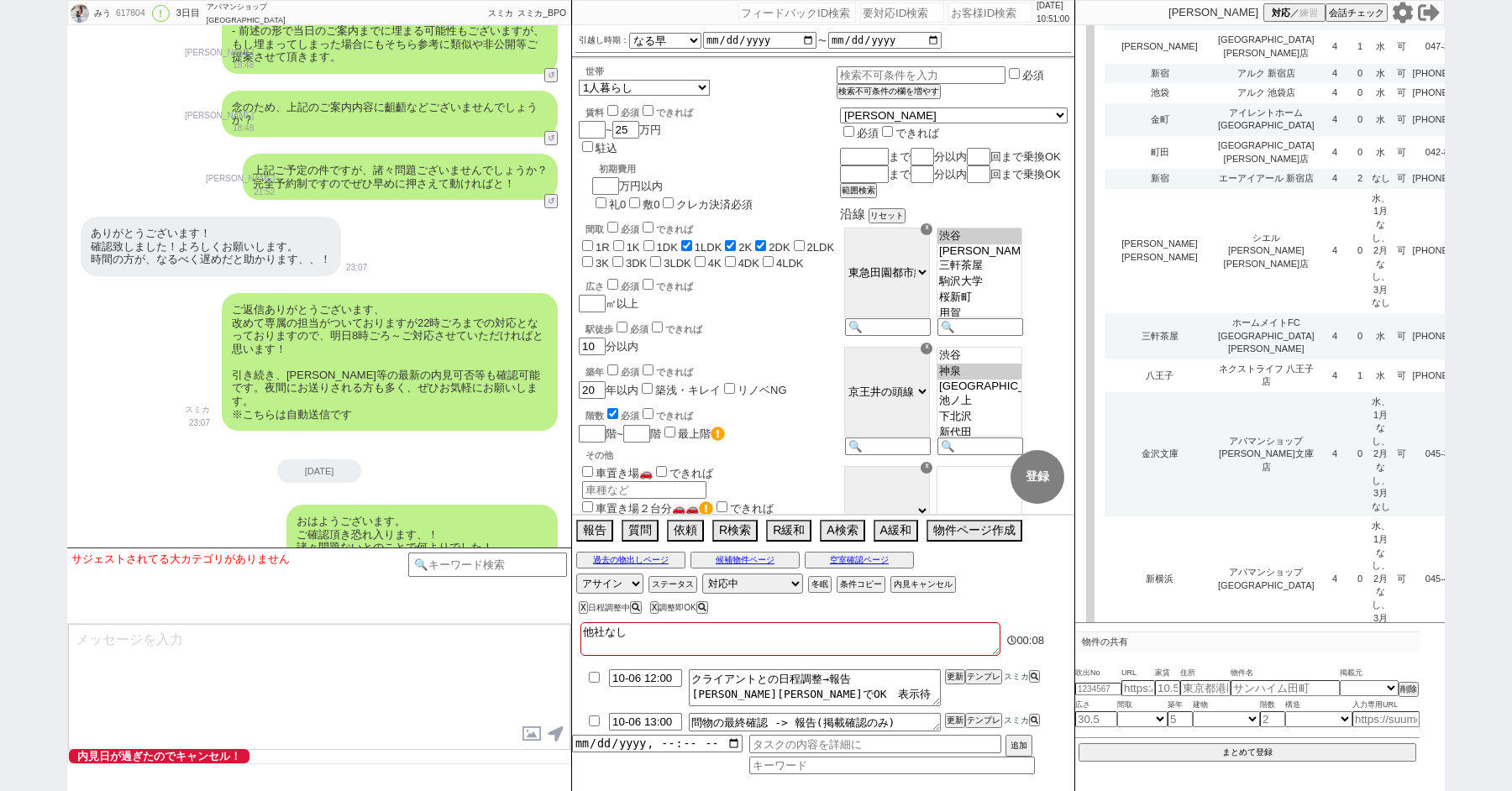
type input "ヴィダックス"
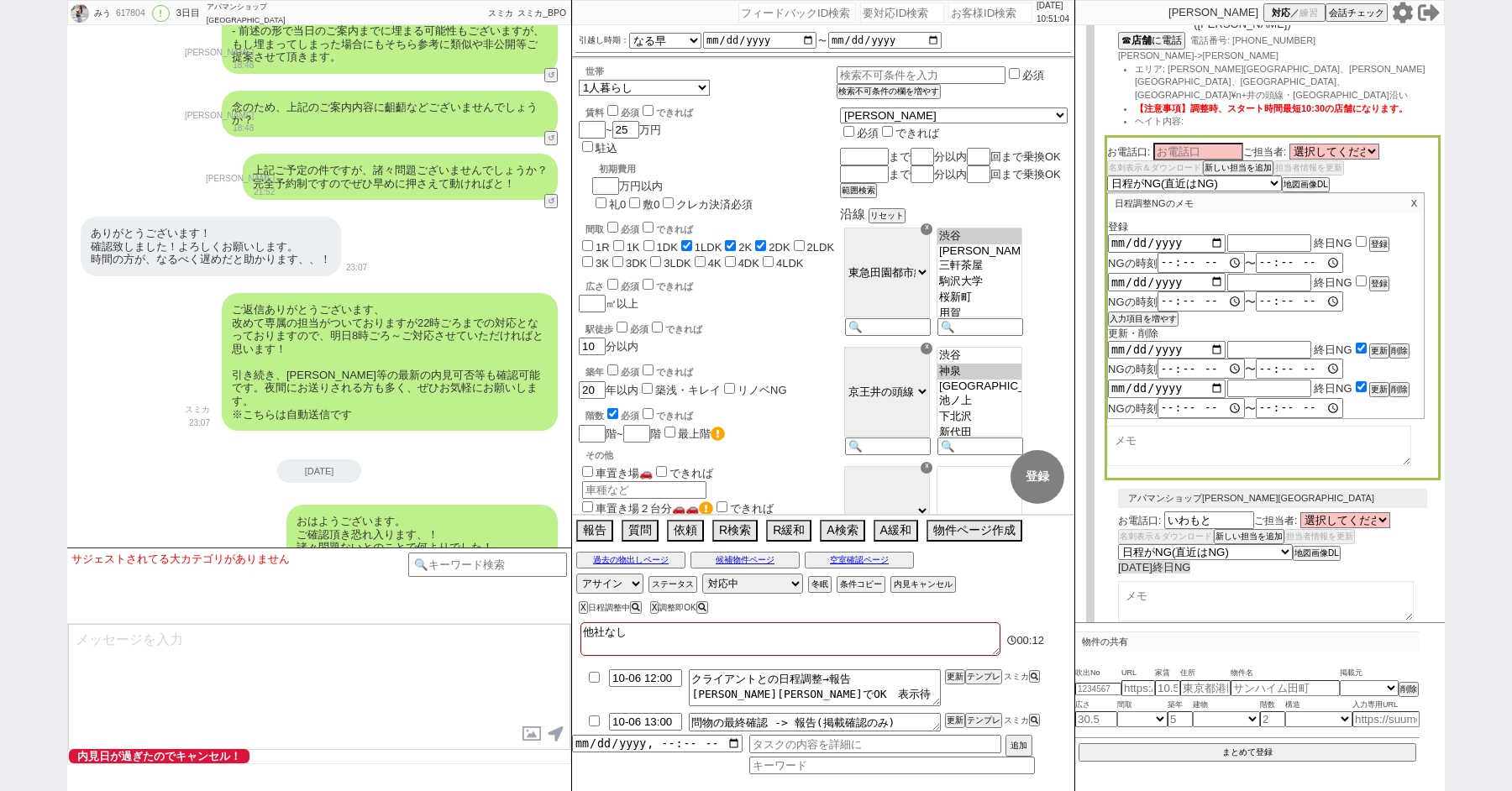
select select
select select "8"
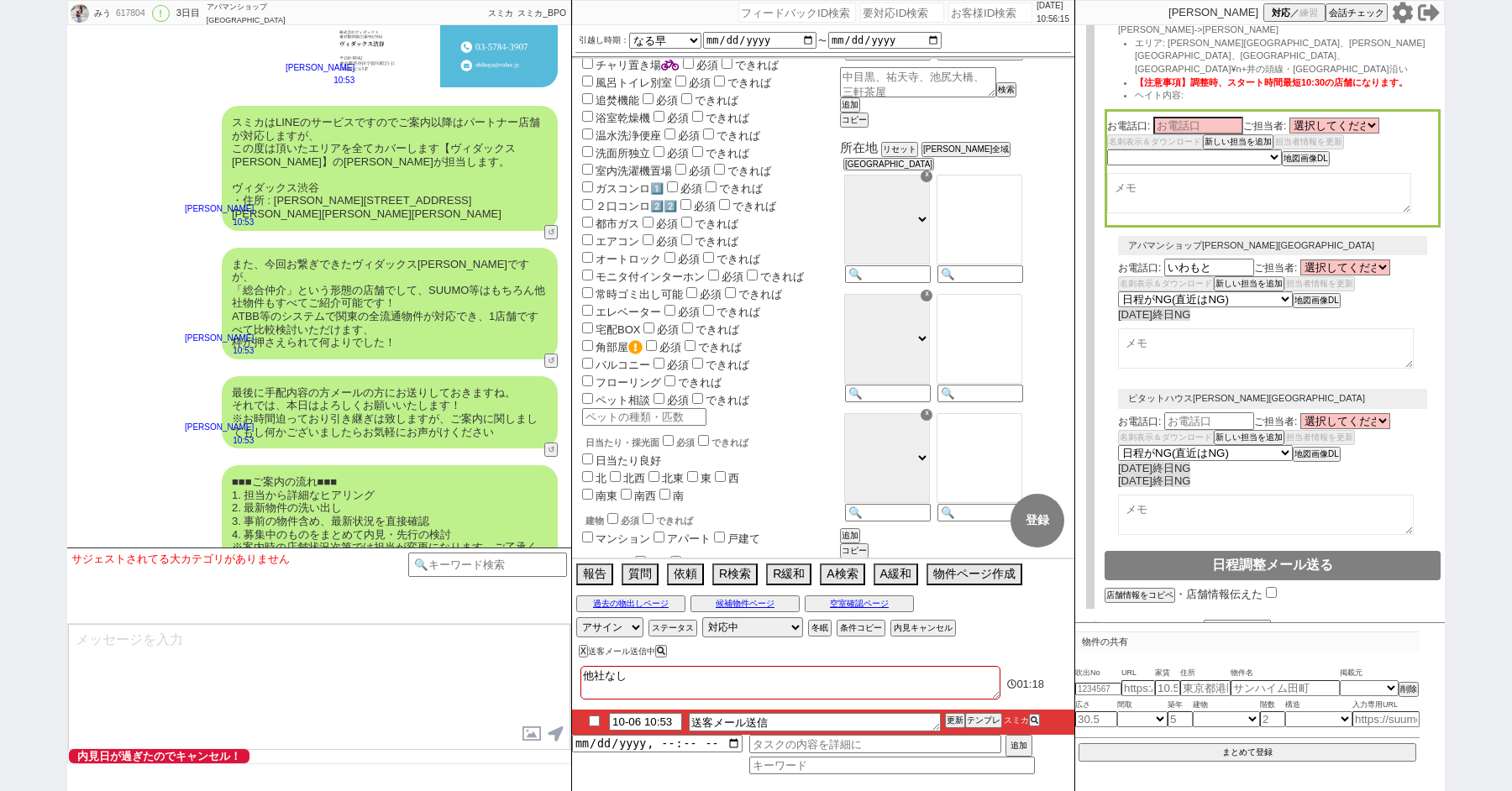
scroll to position [950, 0]
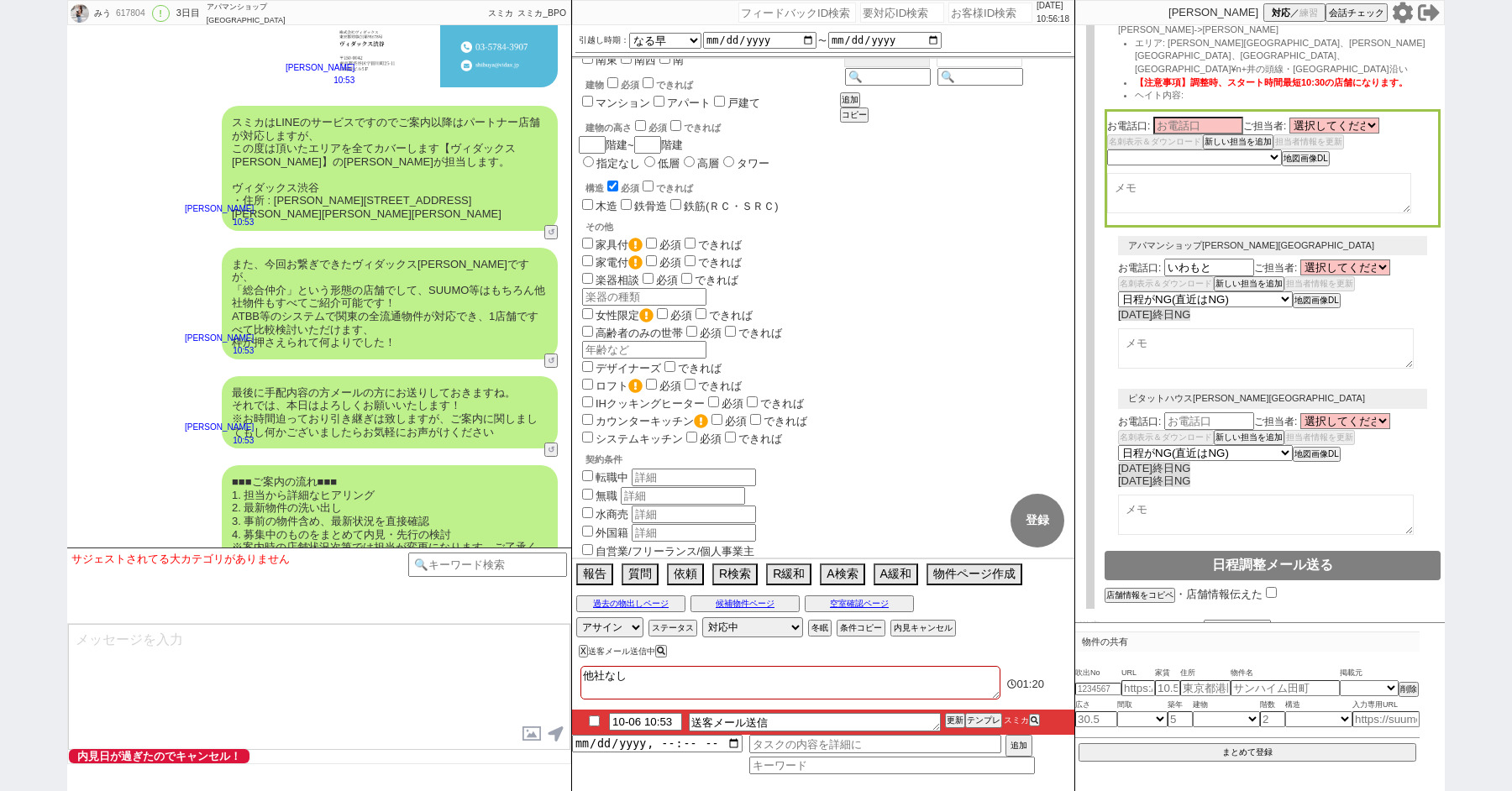
click at [592, 717] on input "checkbox" at bounding box center [594, 721] width 25 height 11
checkbox input "true"
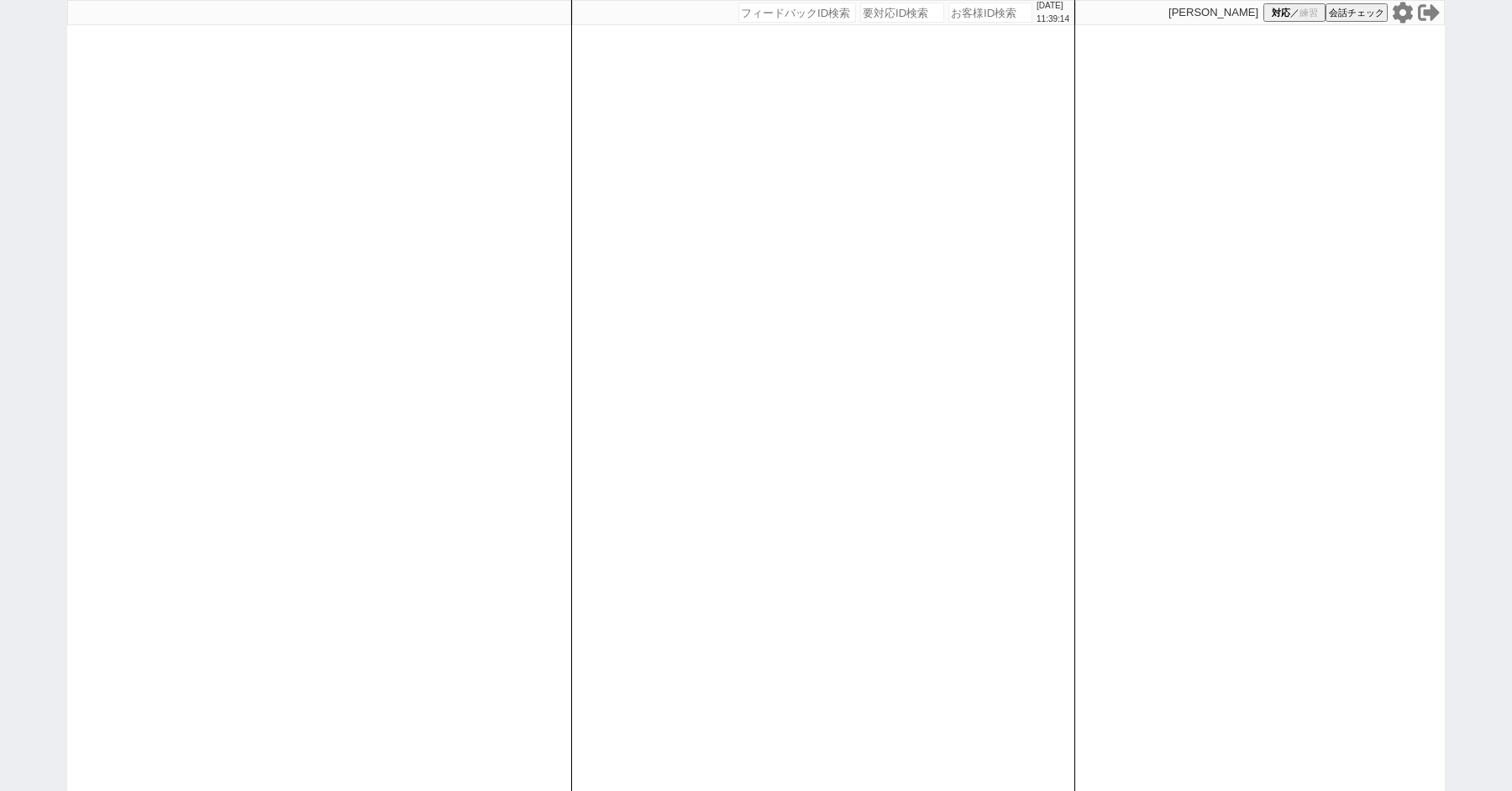
click at [61, 125] on div "[DATE] 11:39:14 候補物件を追加してしてください 紹介した物件一覧 他社物件を追加する 空室確認ページに追加・削除 紹介した物件一覧 他社物件を…" at bounding box center [756, 396] width 1512 height 791
click at [6, 249] on div "2025/10/06 11:39:26 候補物件を追加してしてください 紹介した物件一覧 他社物件を追加する 空室確認ページに追加・削除 紹介した物件一覧 他…" at bounding box center [756, 396] width 1512 height 791
click at [24, 218] on div "2025/10/06 11:39:35 候補物件を追加してしてください 紹介した物件一覧 他社物件を追加する 空室確認ページに追加・削除 紹介した物件一覧 他…" at bounding box center [756, 396] width 1512 height 791
